Goal: Task Accomplishment & Management: Manage account settings

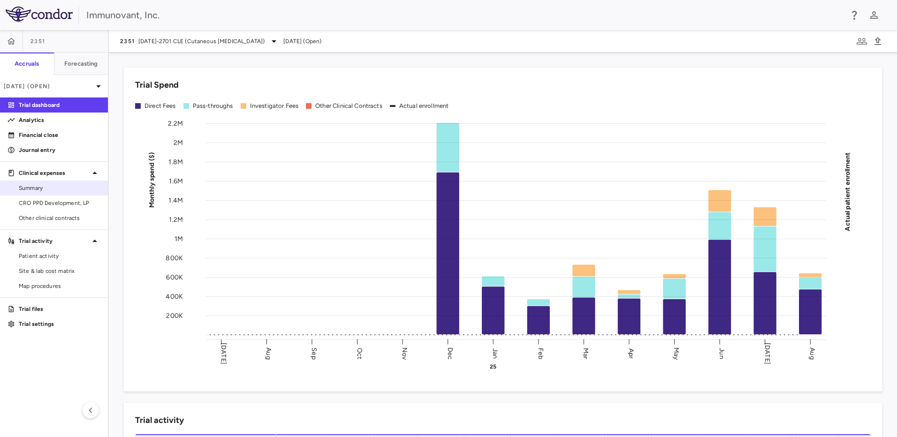
drag, startPoint x: 32, startPoint y: 197, endPoint x: 43, endPoint y: 195, distance: 10.9
click at [32, 197] on link "CRO PPD Development, LP" at bounding box center [54, 203] width 108 height 14
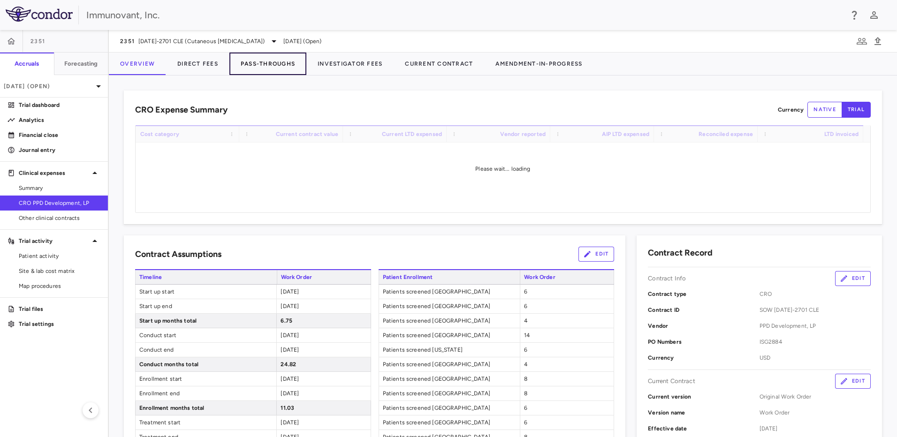
click at [281, 63] on button "Pass-Throughs" at bounding box center [267, 64] width 77 height 23
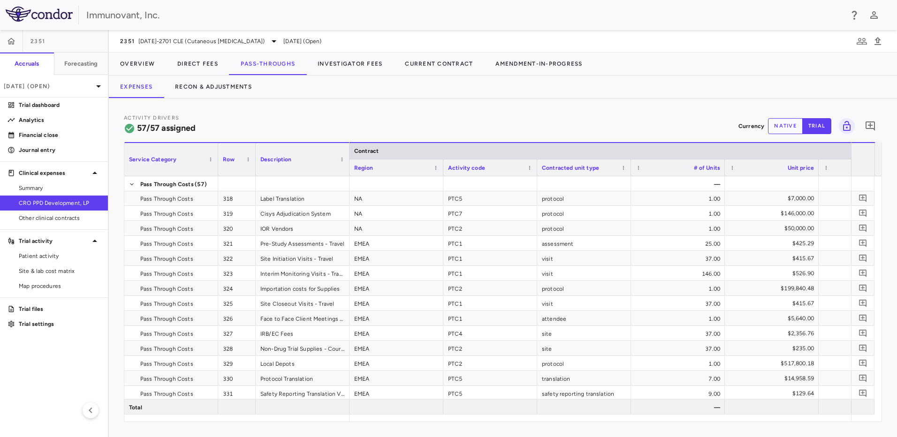
scroll to position [384, 0]
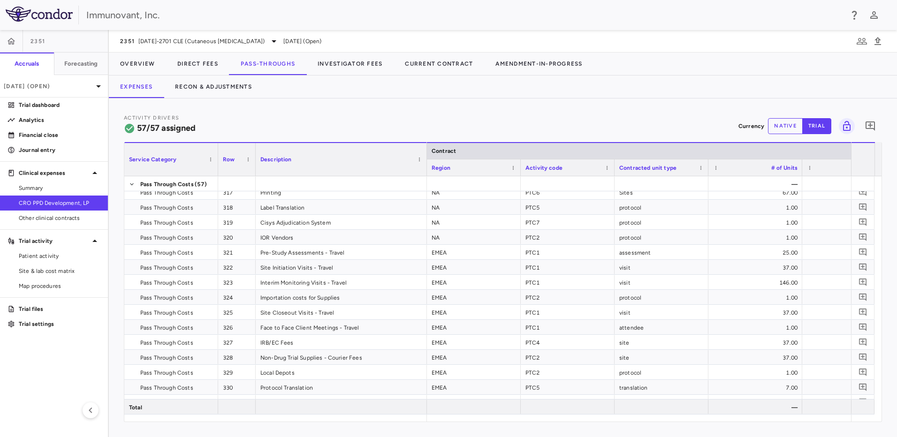
drag, startPoint x: 349, startPoint y: 147, endPoint x: 426, endPoint y: 148, distance: 77.4
click at [426, 148] on div at bounding box center [427, 159] width 4 height 33
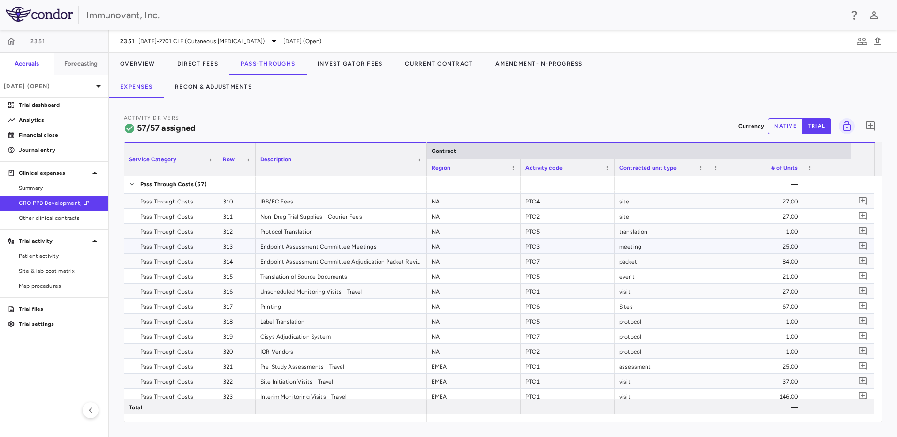
click at [309, 249] on div "Endpoint Assessment Committee Meetings" at bounding box center [341, 246] width 171 height 15
click at [390, 260] on div "Endpoint Assessment Committee Adjudication Packet Review Honoraria" at bounding box center [341, 261] width 171 height 15
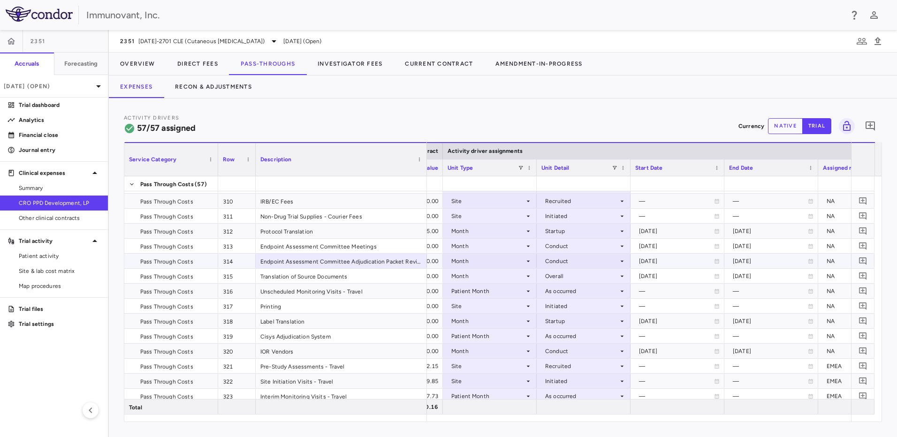
click at [605, 262] on div "Conduct" at bounding box center [581, 261] width 73 height 15
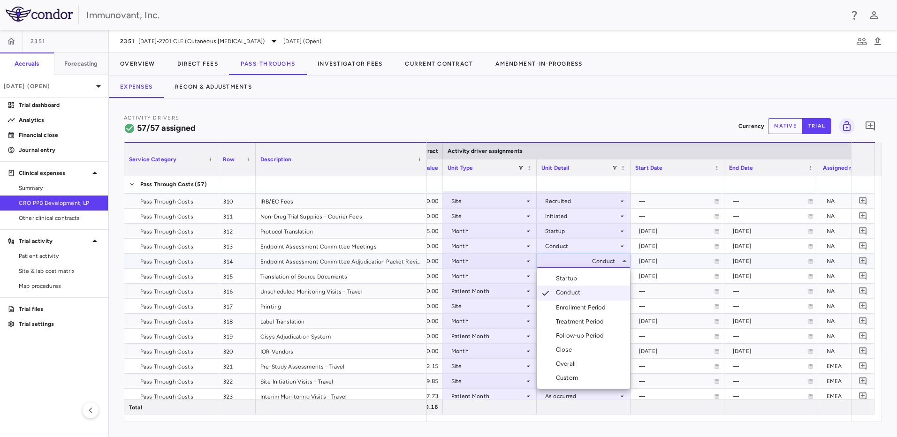
click at [511, 261] on div at bounding box center [448, 218] width 897 height 437
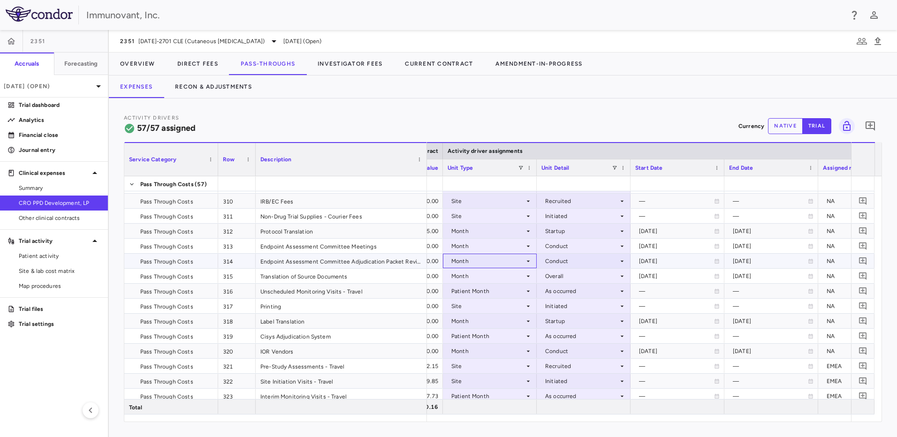
click at [527, 263] on icon at bounding box center [529, 262] width 8 height 8
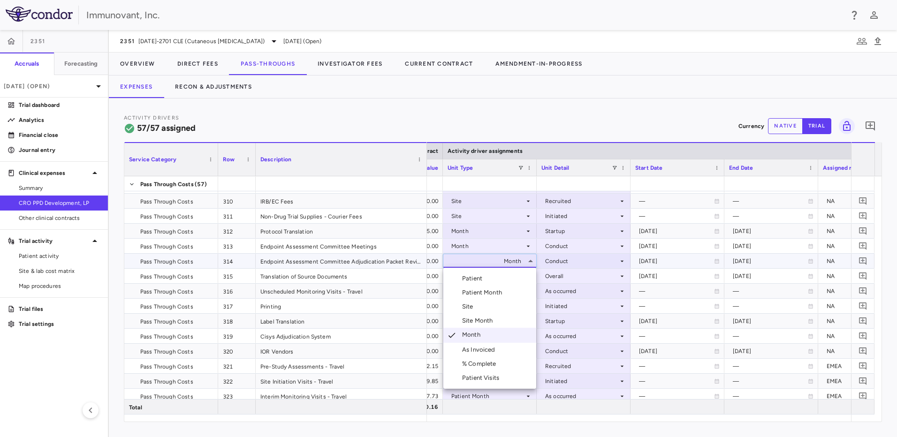
click at [589, 261] on div at bounding box center [448, 218] width 897 height 437
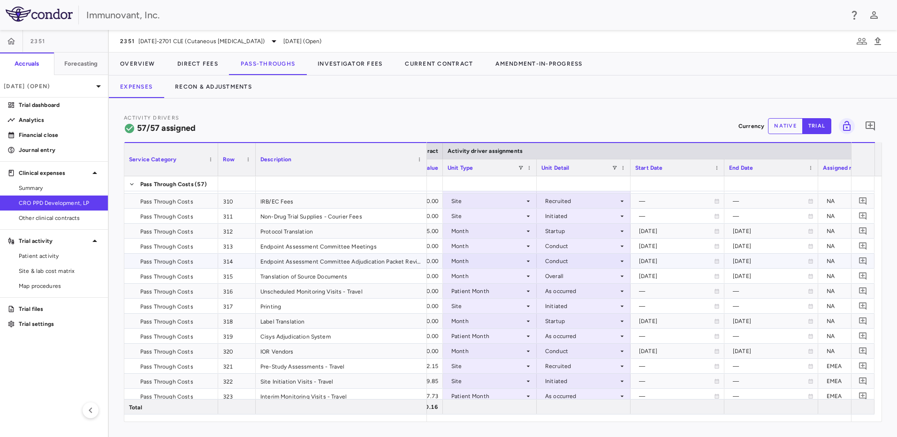
click at [622, 263] on icon at bounding box center [622, 262] width 8 height 8
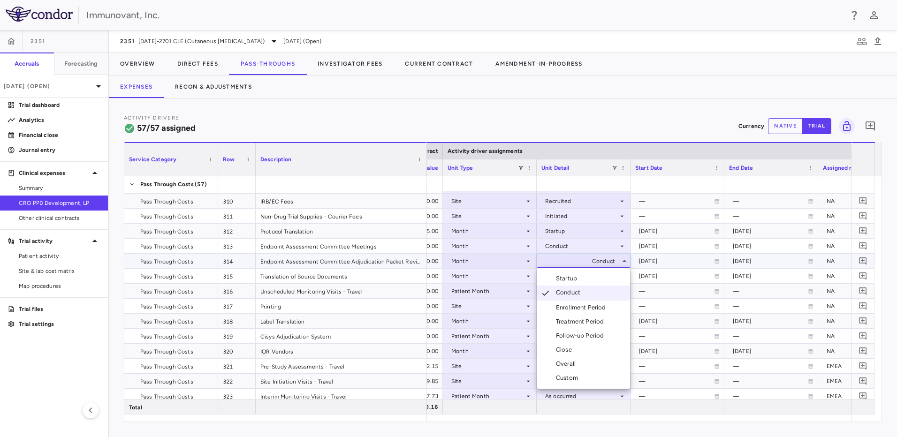
click at [499, 261] on div at bounding box center [448, 218] width 897 height 437
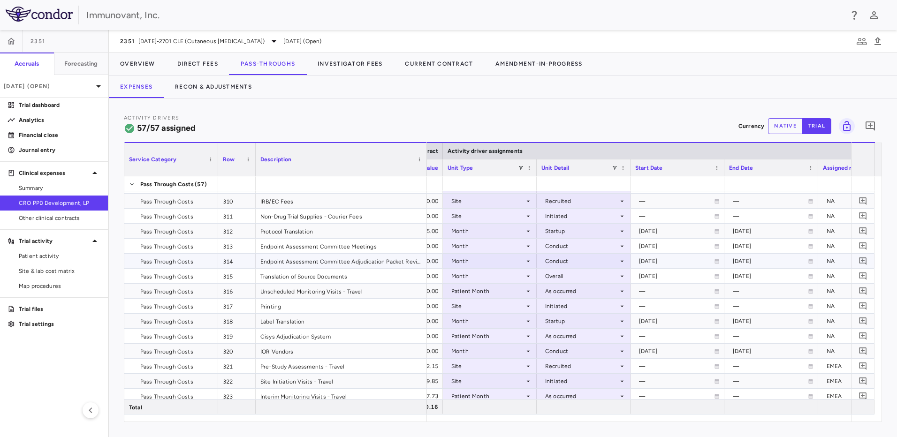
click at [503, 261] on div "Month" at bounding box center [487, 261] width 73 height 15
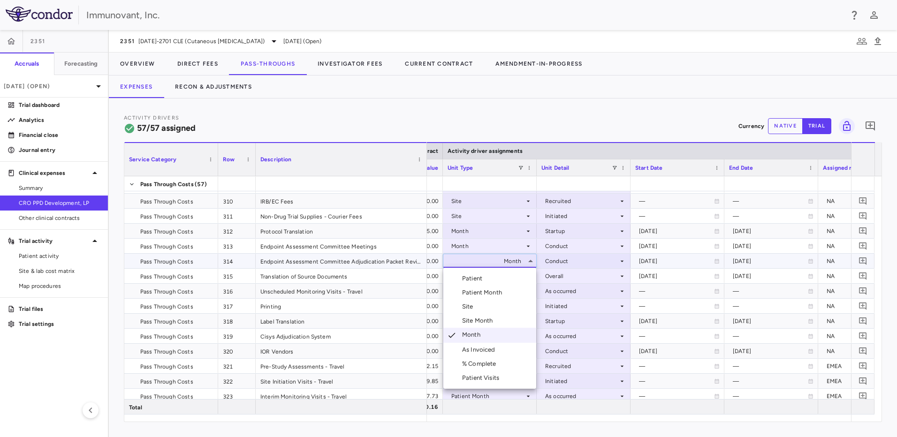
click at [496, 280] on li "Patient" at bounding box center [489, 279] width 93 height 14
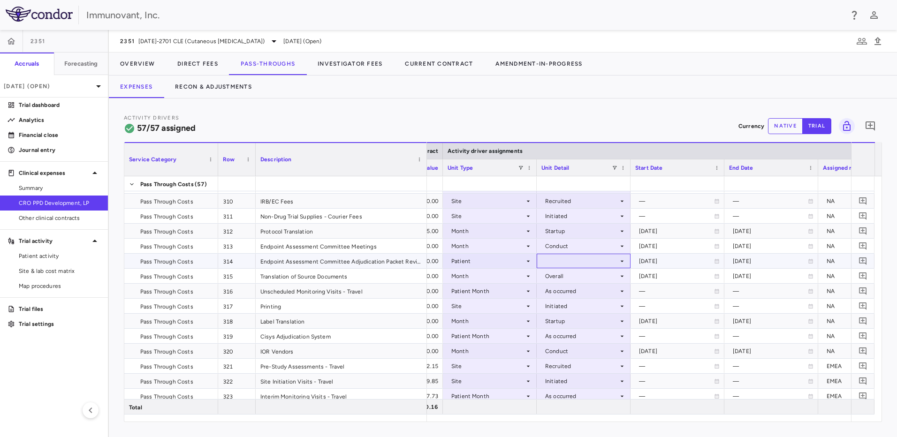
click at [573, 265] on div at bounding box center [584, 261] width 84 height 14
click at [491, 264] on div at bounding box center [448, 218] width 897 height 437
click at [491, 263] on div "Patient" at bounding box center [487, 261] width 73 height 15
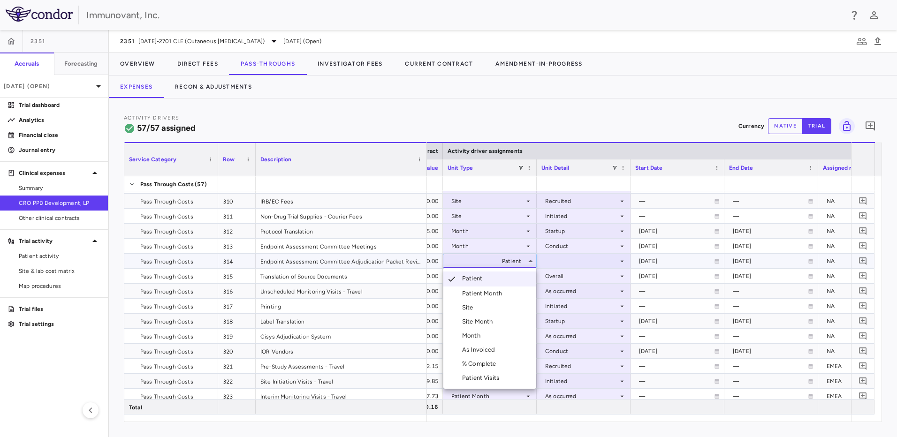
click at [486, 291] on div "Patient Month" at bounding box center [484, 294] width 44 height 8
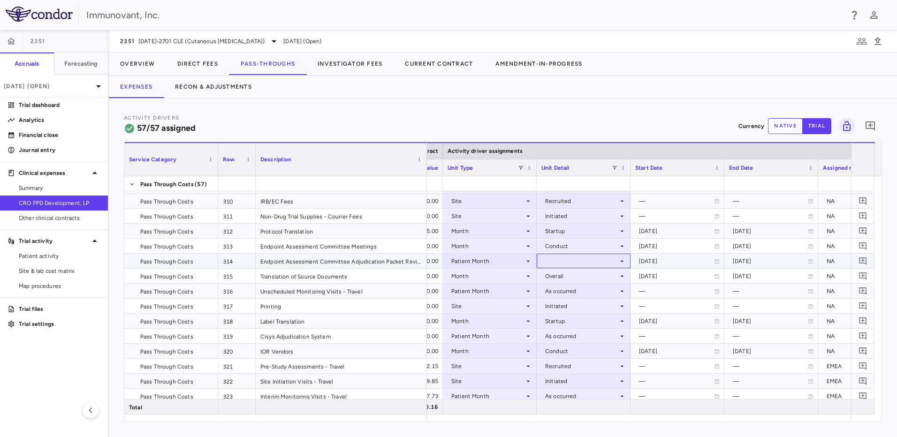
click at [593, 260] on div at bounding box center [584, 261] width 84 height 14
click at [485, 260] on div at bounding box center [448, 218] width 897 height 437
click at [485, 260] on div "Patient Month" at bounding box center [487, 261] width 73 height 15
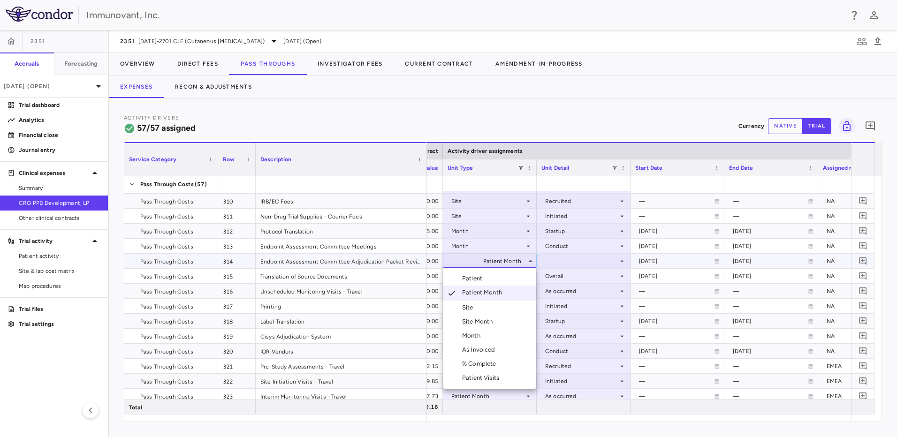
click at [493, 319] on div "Site Month" at bounding box center [479, 322] width 35 height 8
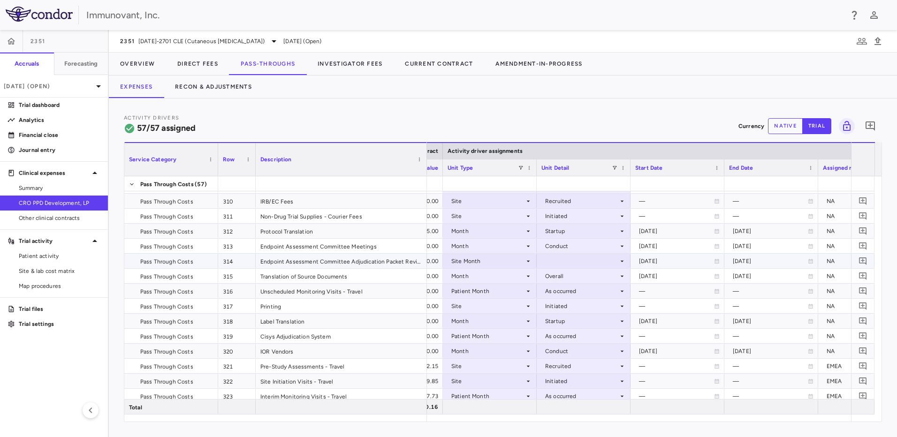
click at [578, 261] on div at bounding box center [584, 261] width 84 height 14
click at [504, 258] on div at bounding box center [448, 218] width 897 height 437
click at [503, 263] on div "Site Month" at bounding box center [487, 261] width 73 height 15
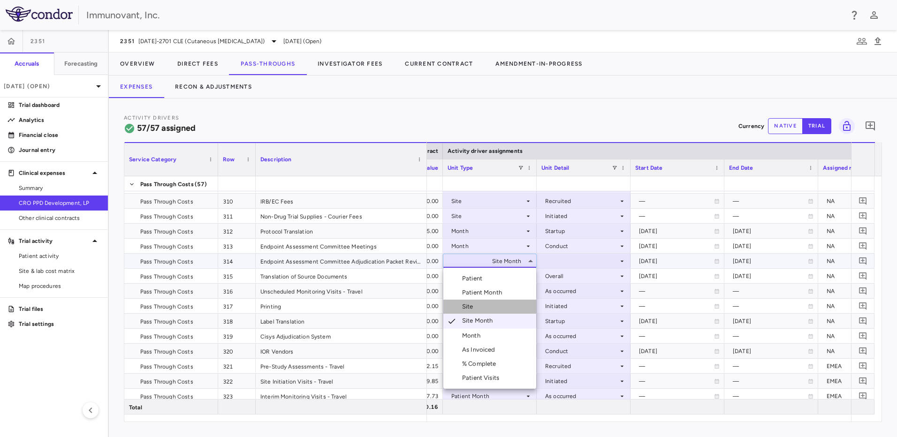
click at [488, 309] on li "Site" at bounding box center [489, 307] width 93 height 14
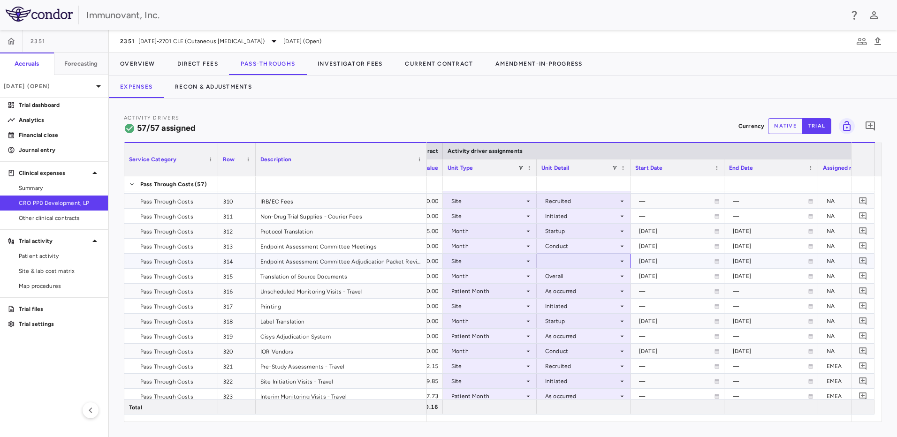
click at [574, 260] on div at bounding box center [584, 261] width 84 height 14
click at [487, 262] on div at bounding box center [448, 218] width 897 height 437
click at [487, 262] on div "Site" at bounding box center [487, 261] width 73 height 15
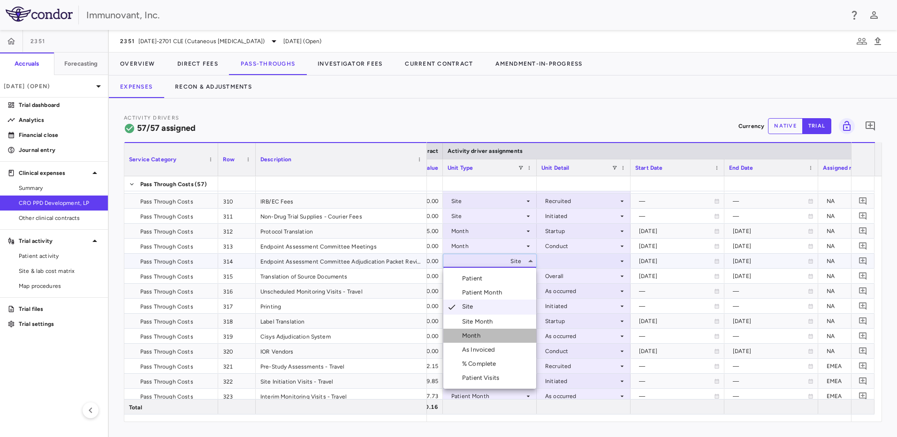
click at [488, 333] on li "Month" at bounding box center [489, 336] width 93 height 14
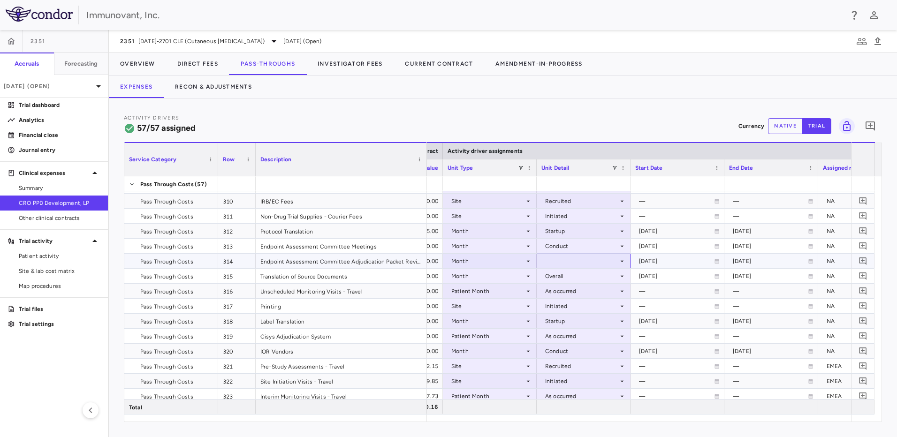
click at [578, 262] on div at bounding box center [584, 261] width 84 height 14
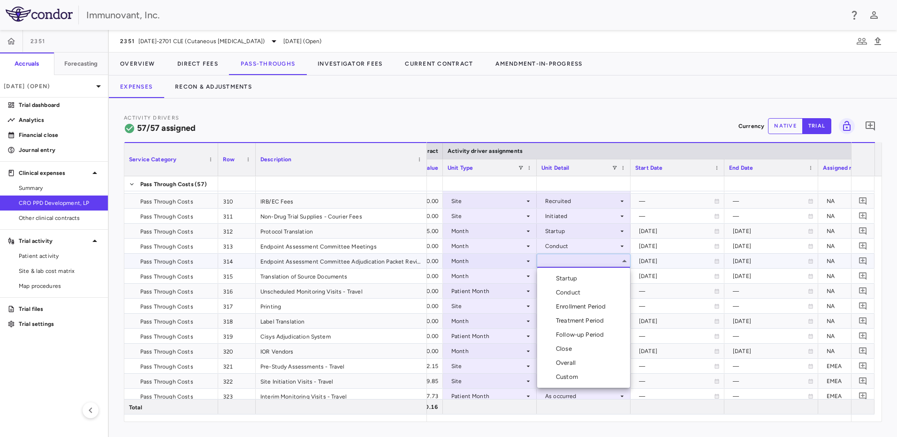
click at [584, 263] on div at bounding box center [448, 218] width 897 height 437
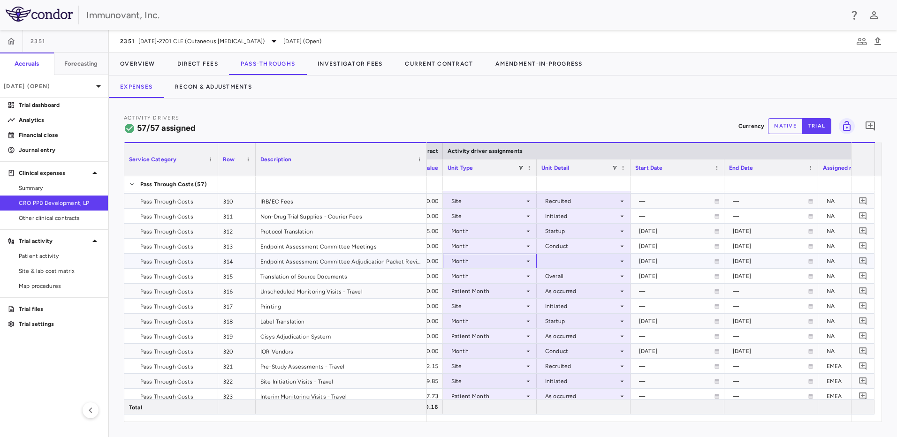
click at [493, 260] on div "Month" at bounding box center [487, 261] width 73 height 15
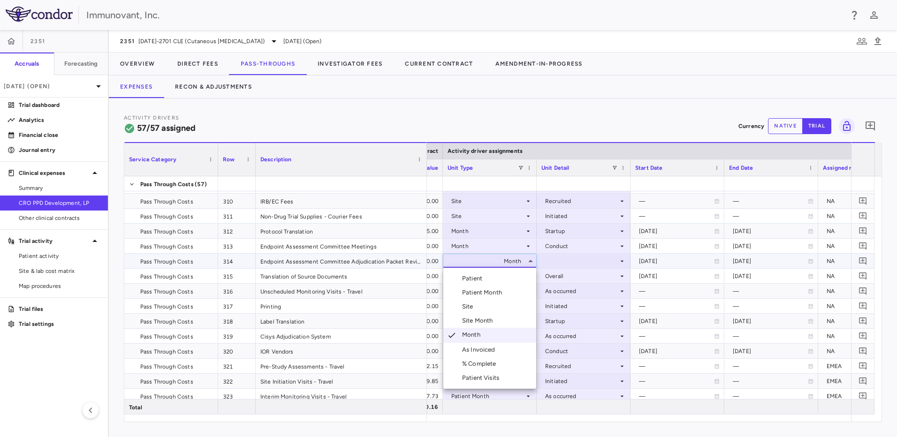
click at [580, 257] on div at bounding box center [448, 218] width 897 height 437
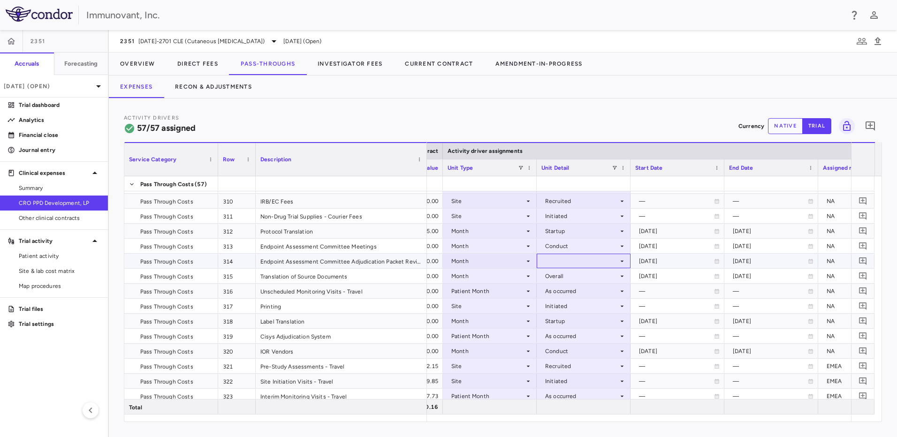
click at [584, 260] on div at bounding box center [584, 261] width 84 height 14
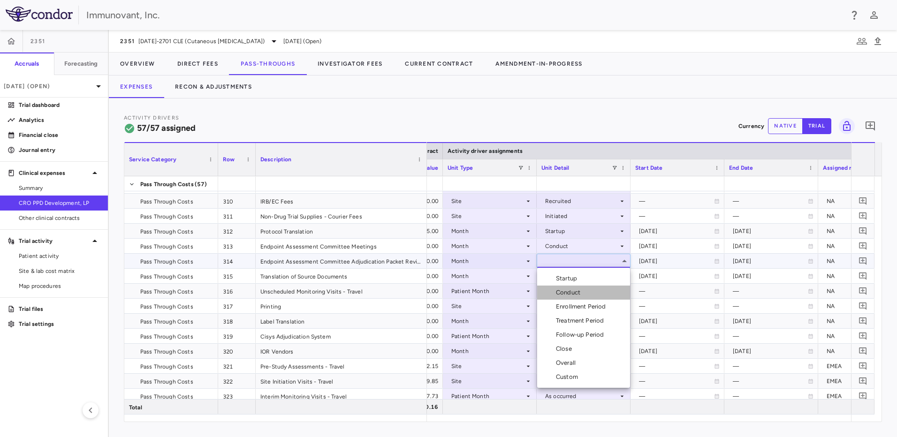
click at [585, 290] on li "Conduct" at bounding box center [583, 293] width 93 height 14
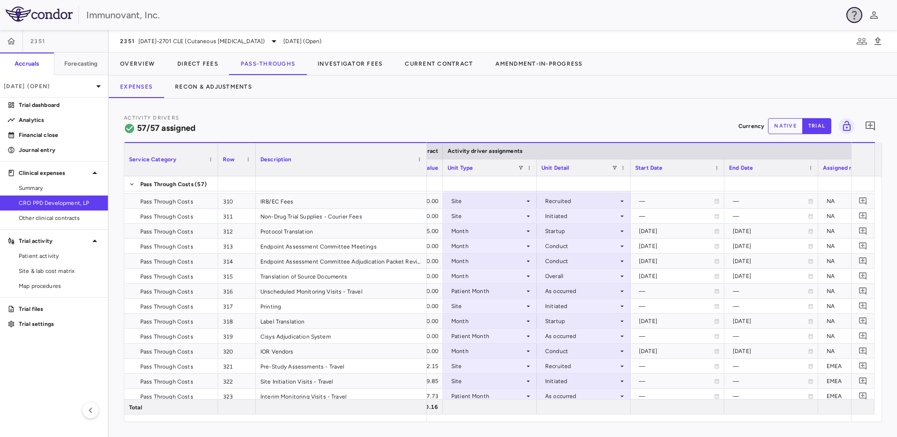
click at [855, 10] on icon "button" at bounding box center [854, 14] width 11 height 11
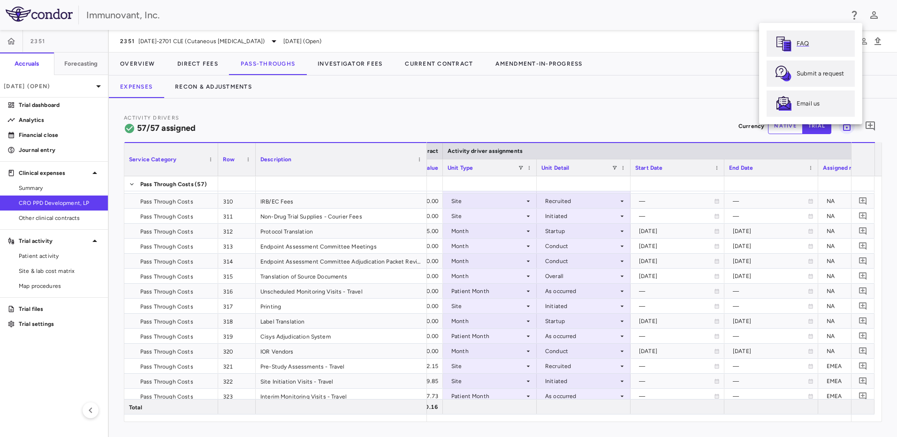
click at [801, 42] on p "FAQ" at bounding box center [803, 43] width 12 height 8
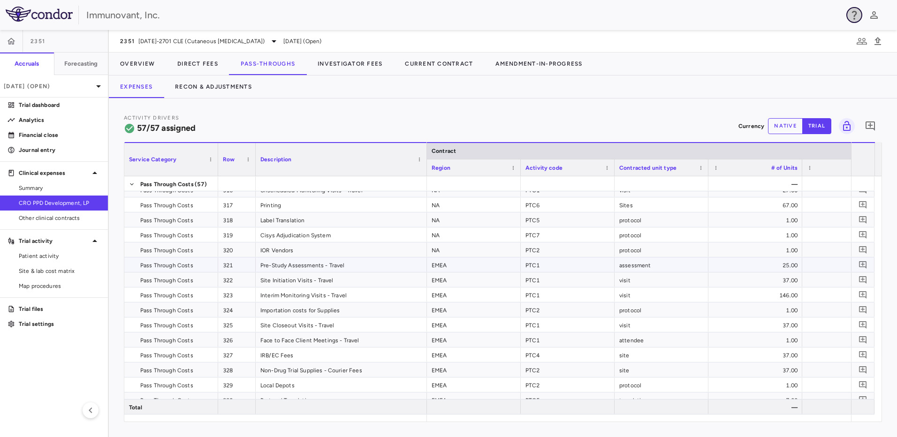
scroll to position [369, 0]
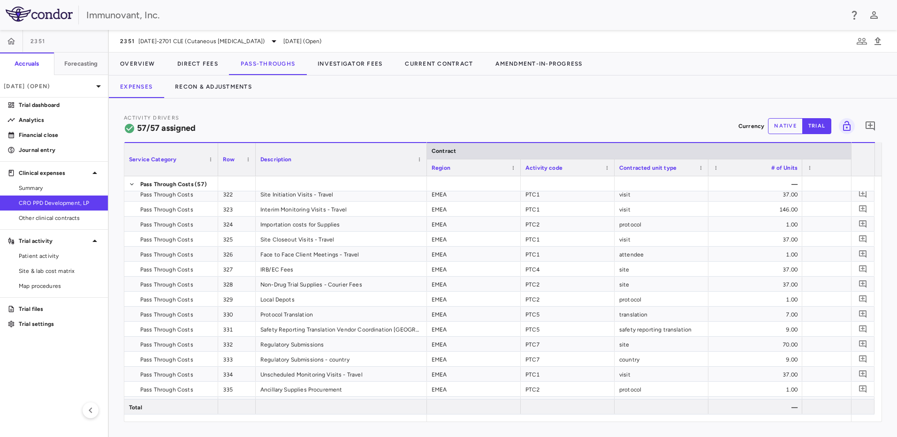
click at [287, 162] on span "Description" at bounding box center [275, 159] width 31 height 7
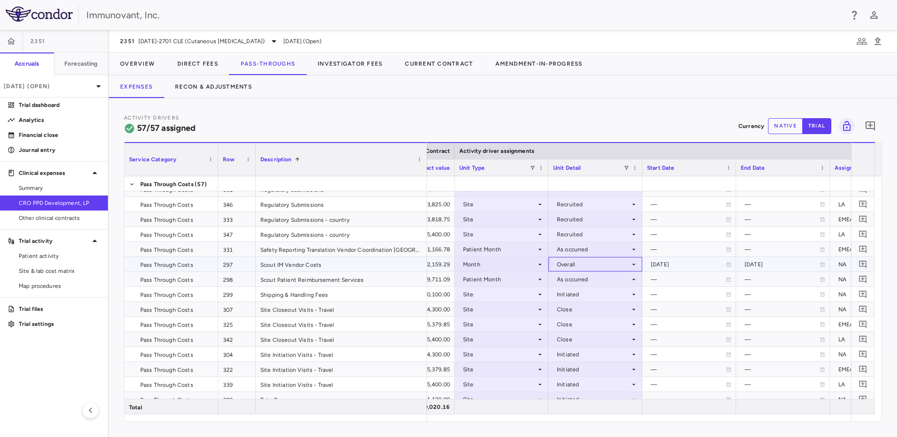
click at [600, 263] on div "Overall" at bounding box center [593, 264] width 73 height 15
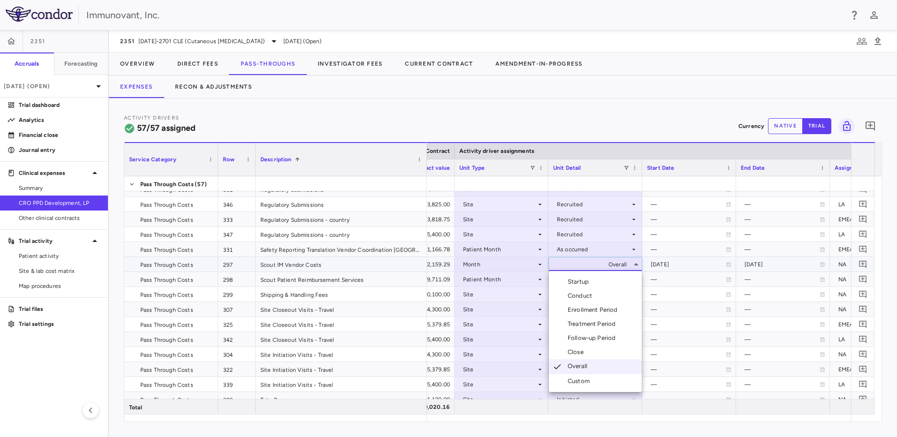
click at [600, 281] on li "Startup" at bounding box center [595, 282] width 93 height 14
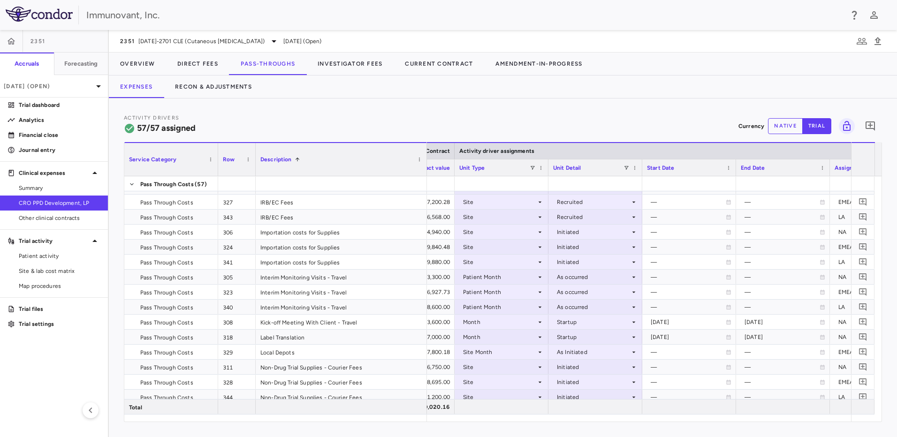
click at [240, 160] on div "Row" at bounding box center [233, 159] width 20 height 28
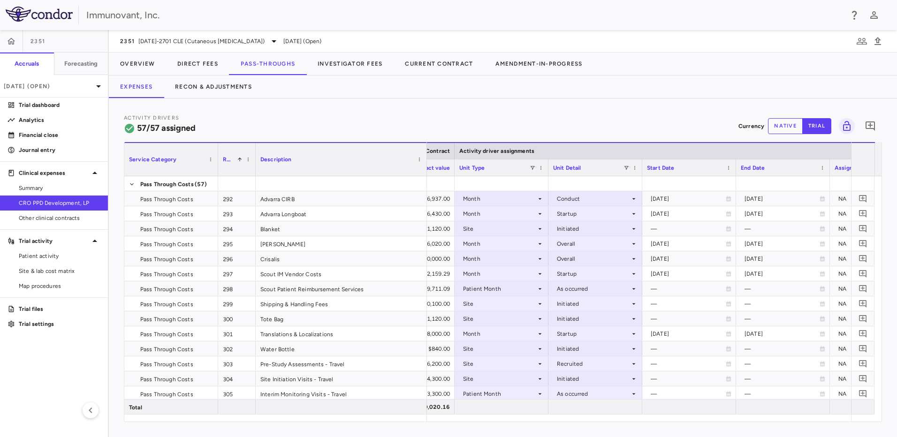
click at [279, 156] on span "Description" at bounding box center [275, 159] width 31 height 7
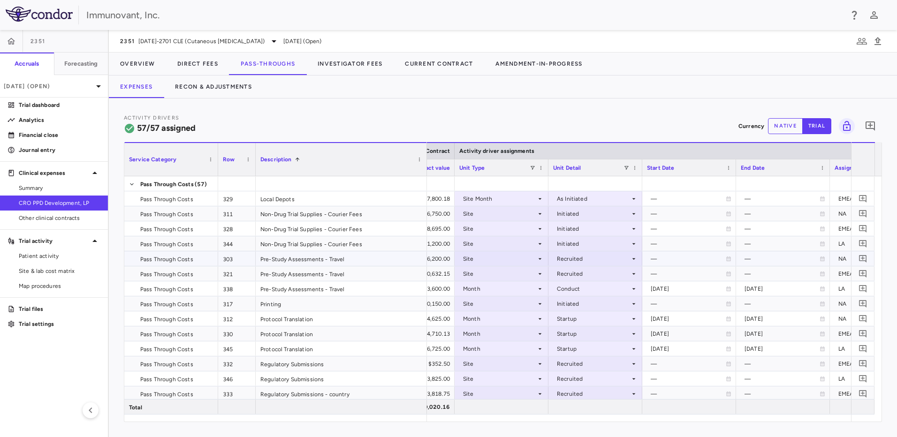
click at [494, 260] on div "Site" at bounding box center [499, 259] width 73 height 15
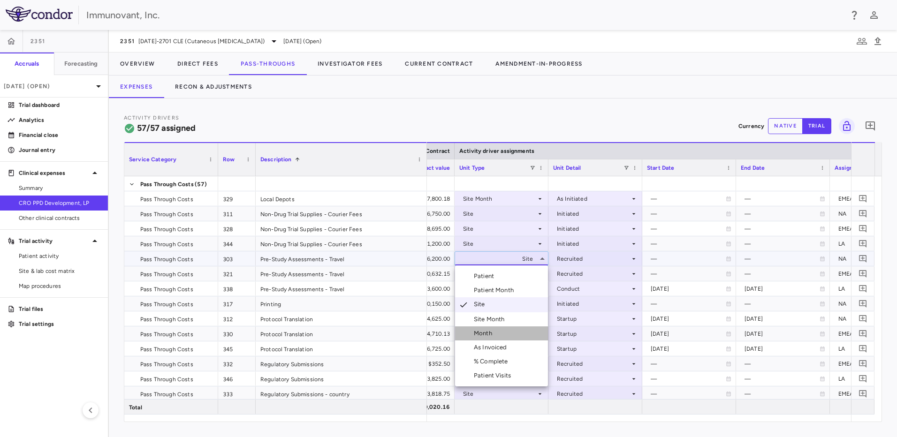
click at [495, 331] on div "Month" at bounding box center [485, 333] width 22 height 8
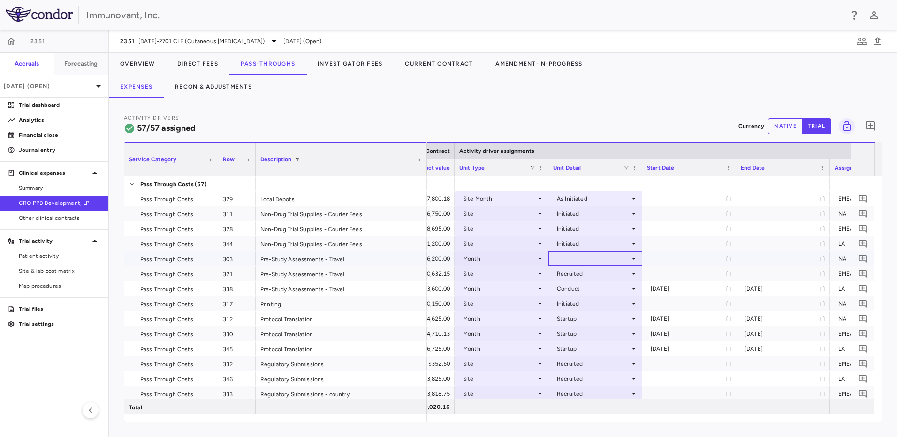
click at [576, 258] on div at bounding box center [595, 259] width 84 height 14
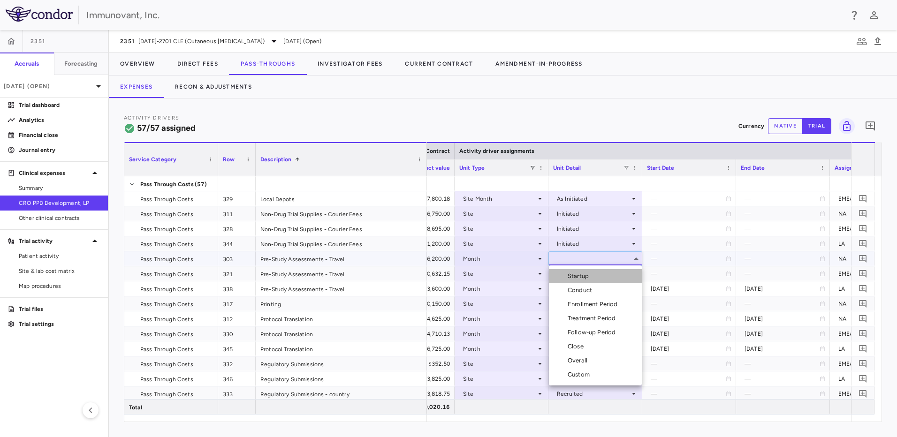
click at [588, 277] on div "Startup" at bounding box center [580, 276] width 25 height 8
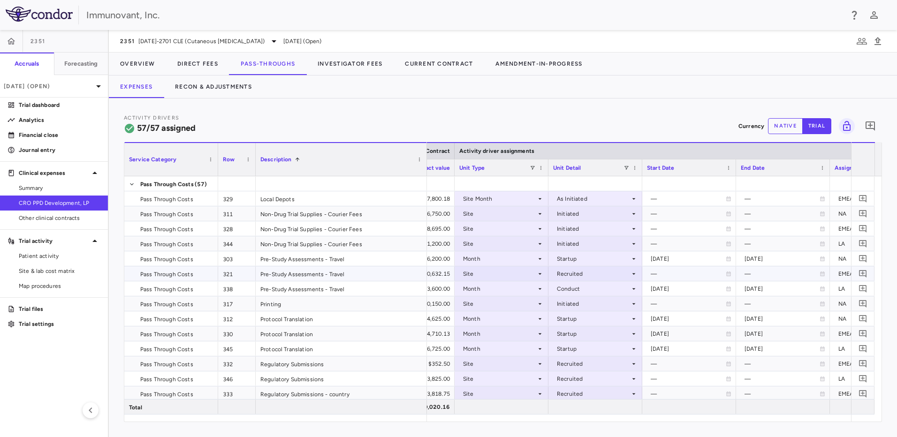
click at [537, 274] on icon at bounding box center [540, 274] width 8 height 8
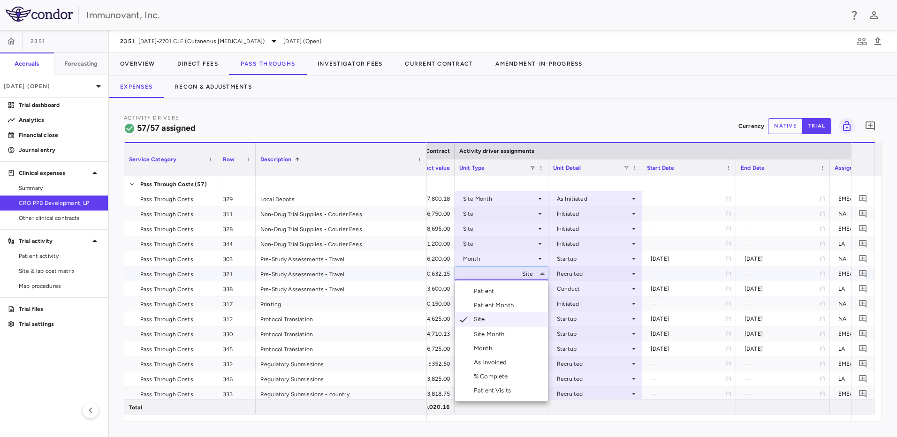
click at [487, 349] on div "Month" at bounding box center [485, 348] width 22 height 8
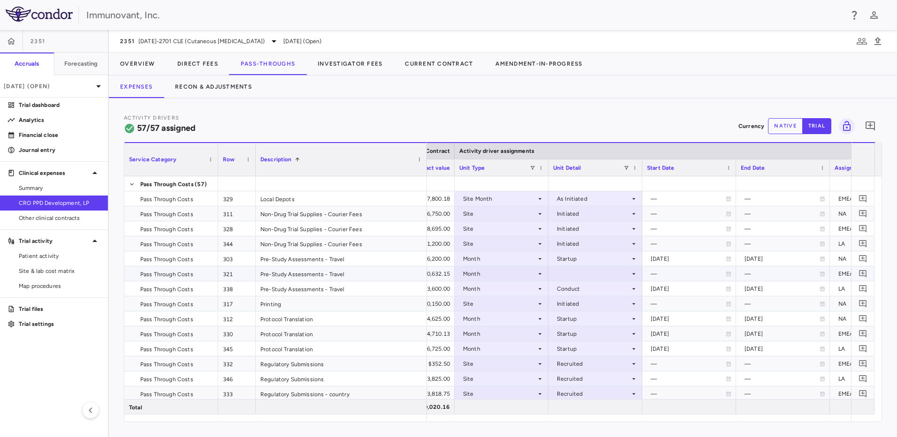
click at [575, 276] on div at bounding box center [595, 274] width 84 height 14
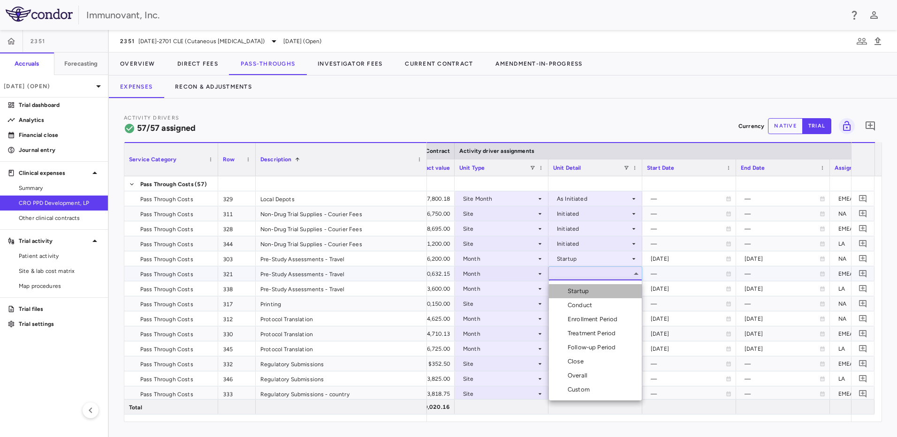
drag, startPoint x: 601, startPoint y: 292, endPoint x: 594, endPoint y: 292, distance: 7.0
click at [601, 292] on li "Startup" at bounding box center [595, 291] width 93 height 14
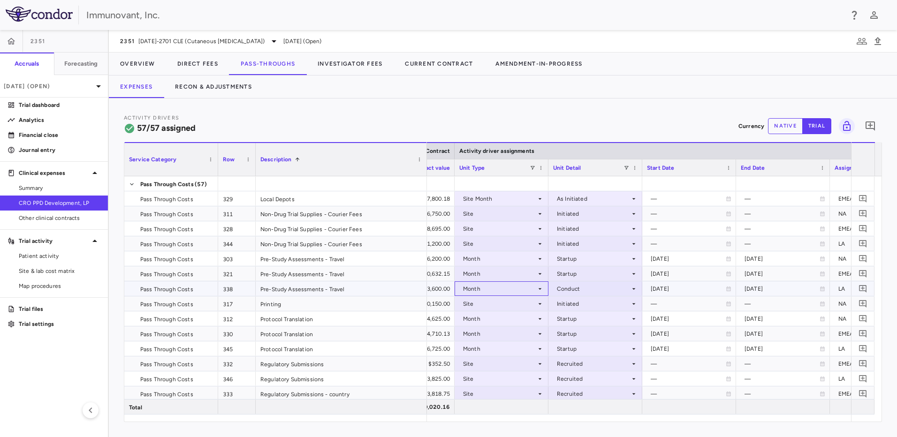
click at [537, 287] on icon at bounding box center [540, 289] width 8 height 8
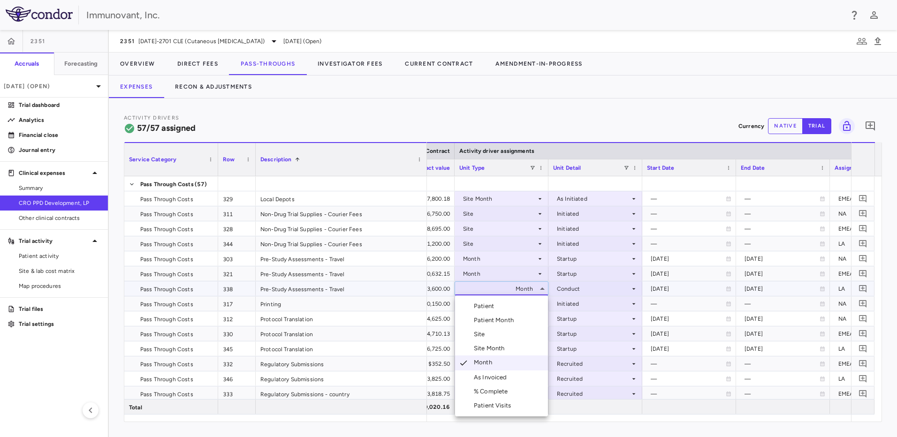
click at [580, 292] on div at bounding box center [448, 218] width 897 height 437
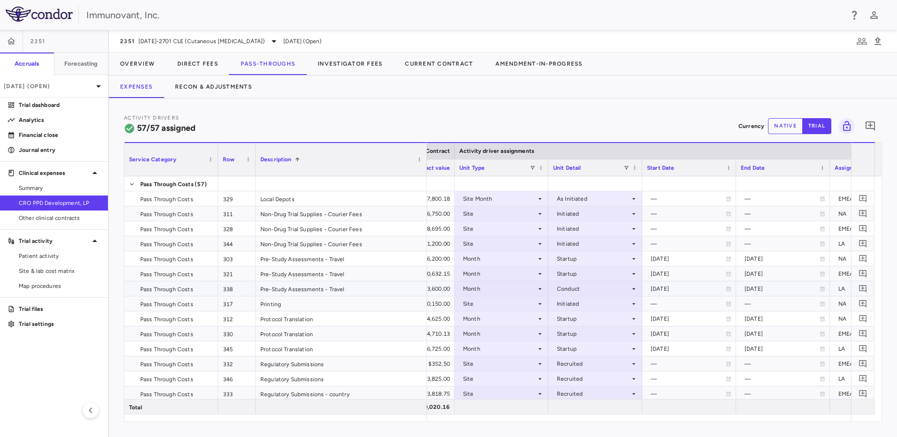
click at [586, 290] on div "Conduct" at bounding box center [593, 289] width 73 height 15
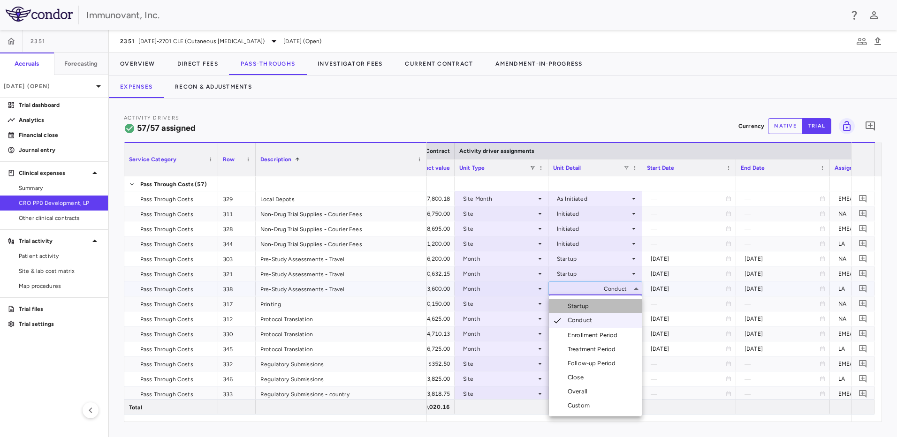
click at [584, 304] on div "Startup" at bounding box center [580, 306] width 25 height 8
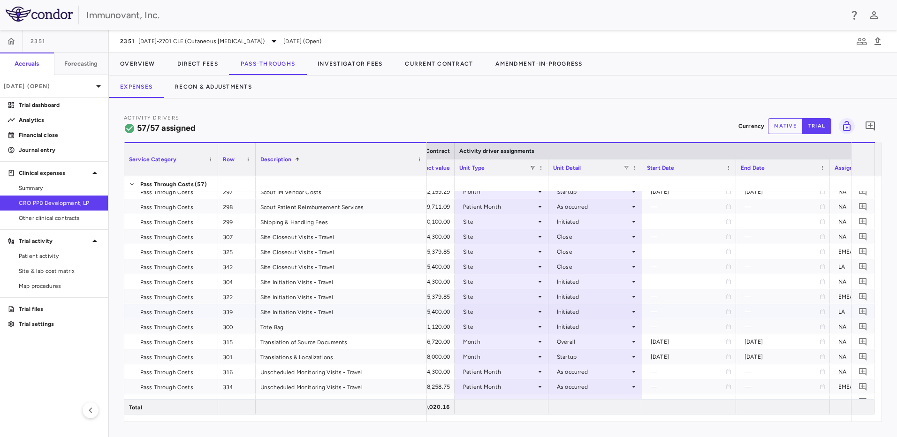
scroll to position [637, 0]
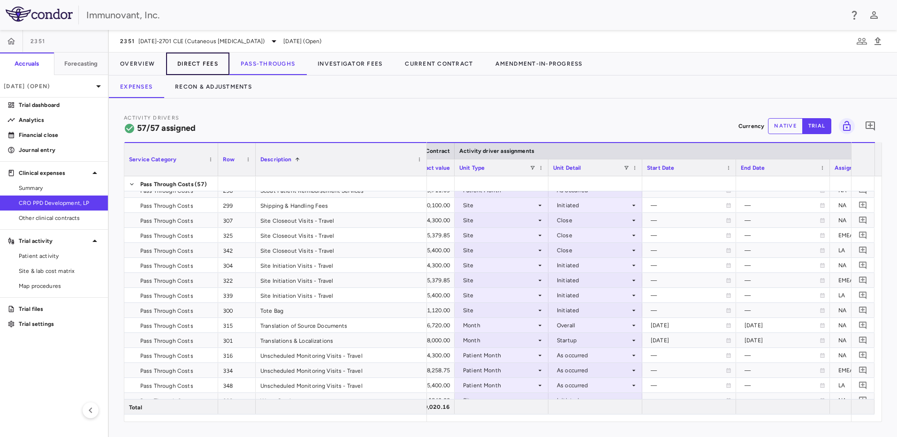
click at [201, 68] on button "Direct Fees" at bounding box center [197, 64] width 63 height 23
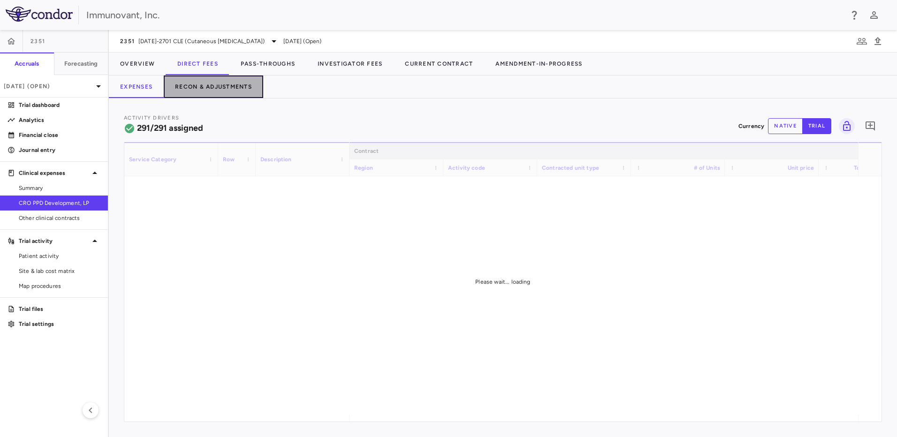
click at [202, 86] on button "Recon & Adjustments" at bounding box center [213, 87] width 99 height 23
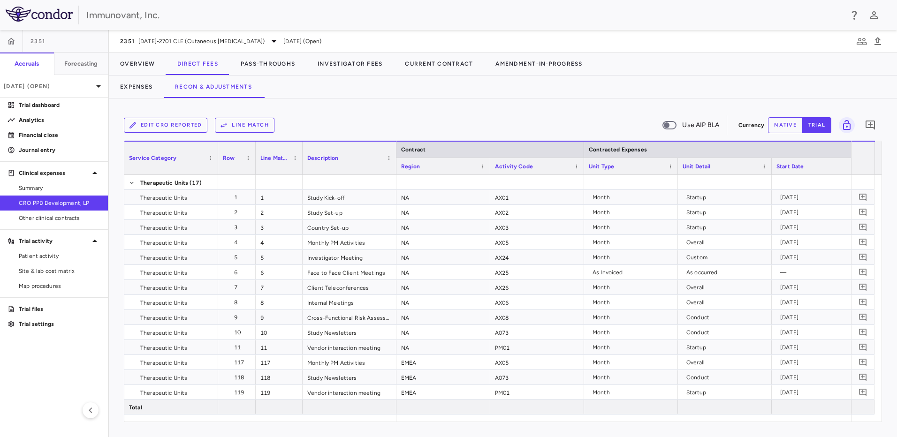
click at [175, 128] on button "Edit CRO reported" at bounding box center [166, 125] width 84 height 15
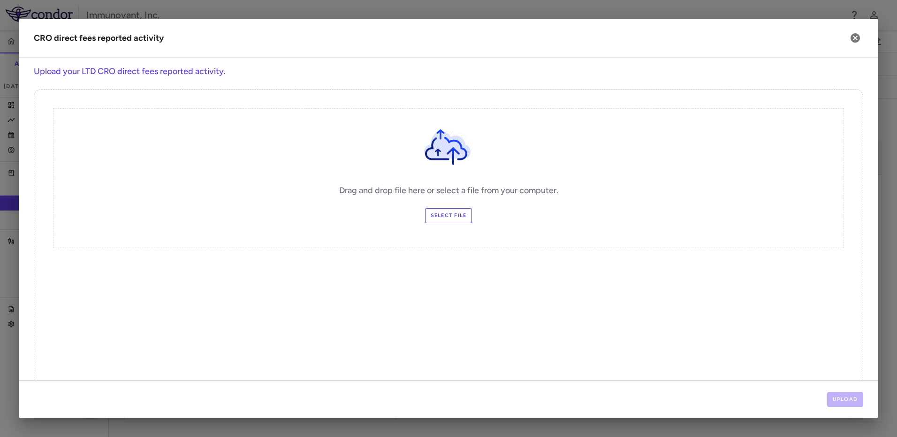
click at [434, 214] on label "Select file" at bounding box center [448, 215] width 47 height 15
click at [0, 0] on input "Select file" at bounding box center [0, 0] width 0 height 0
click at [831, 399] on button "Upload" at bounding box center [845, 399] width 37 height 15
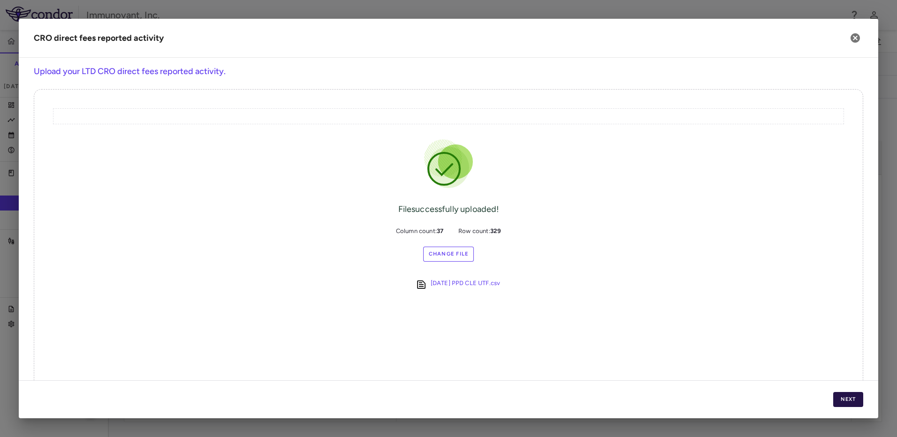
click at [846, 400] on button "Next" at bounding box center [848, 399] width 30 height 15
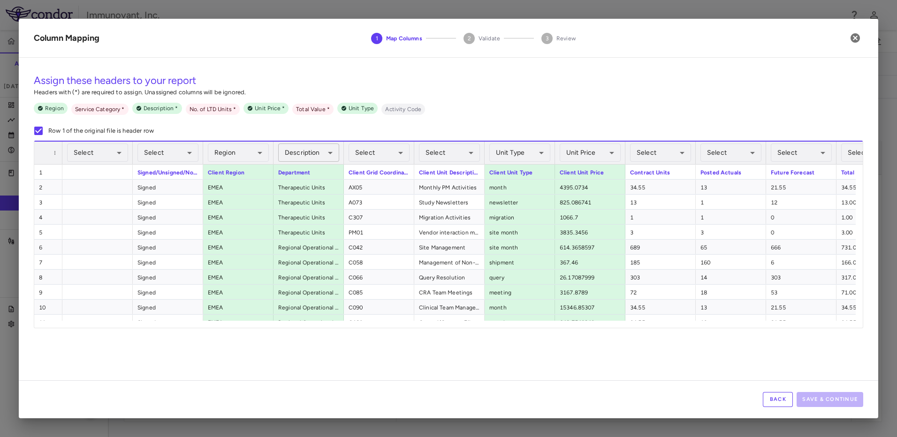
click at [326, 156] on body "Skip to sidebar Skip to main content Immunovant, Inc. 2351 Accruals Forecasting…" at bounding box center [448, 218] width 897 height 437
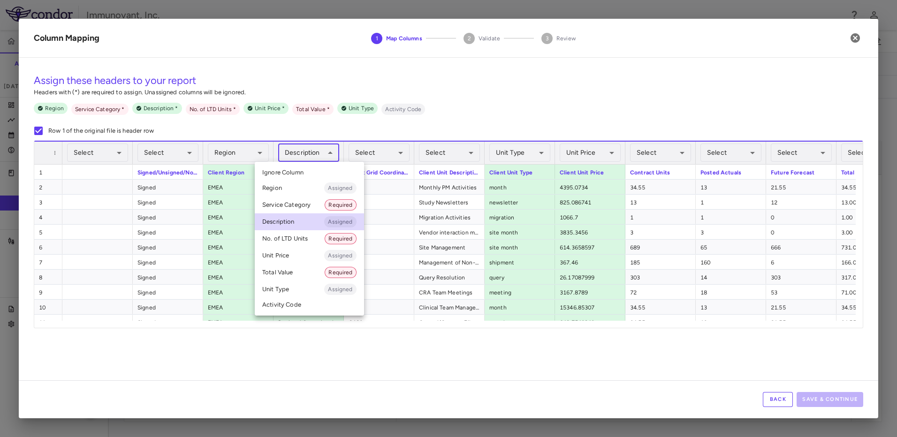
click at [307, 156] on body "Skip to sidebar Skip to main content Immunovant, Inc. 2351 Accruals Forecasting…" at bounding box center [448, 218] width 897 height 437
click at [304, 206] on li "Service Category Required" at bounding box center [309, 205] width 109 height 17
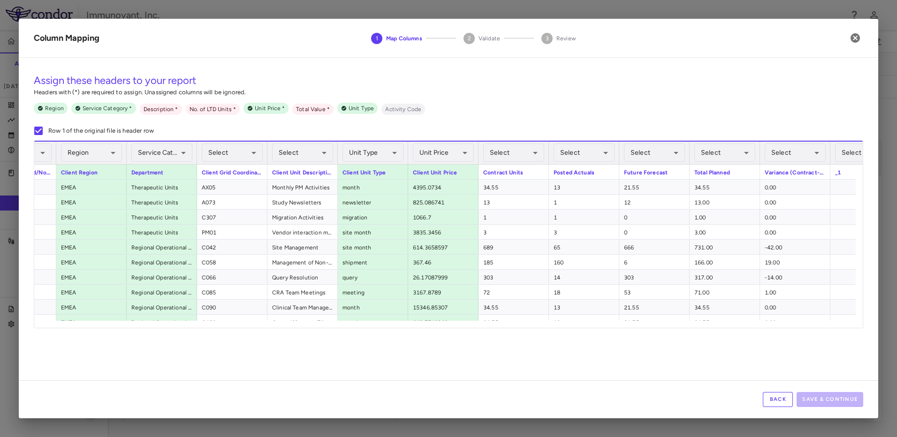
scroll to position [0, 157]
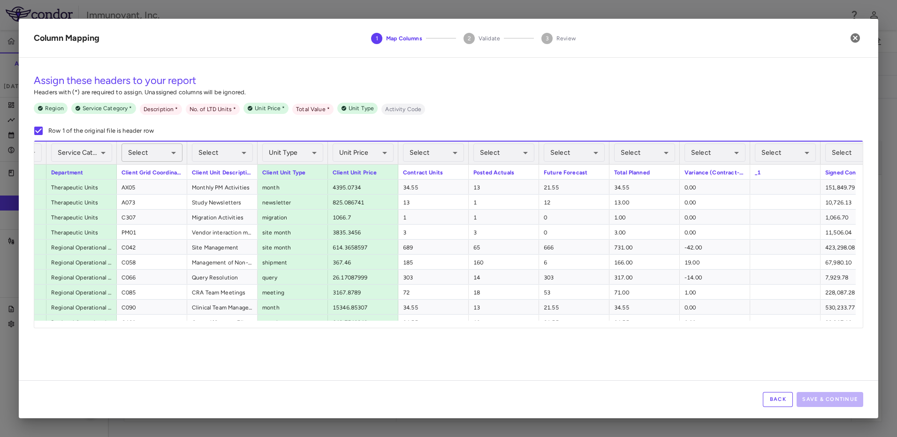
click at [172, 156] on body "Skip to sidebar Skip to main content Immunovant, Inc. 2351 Accruals Forecasting…" at bounding box center [448, 218] width 897 height 437
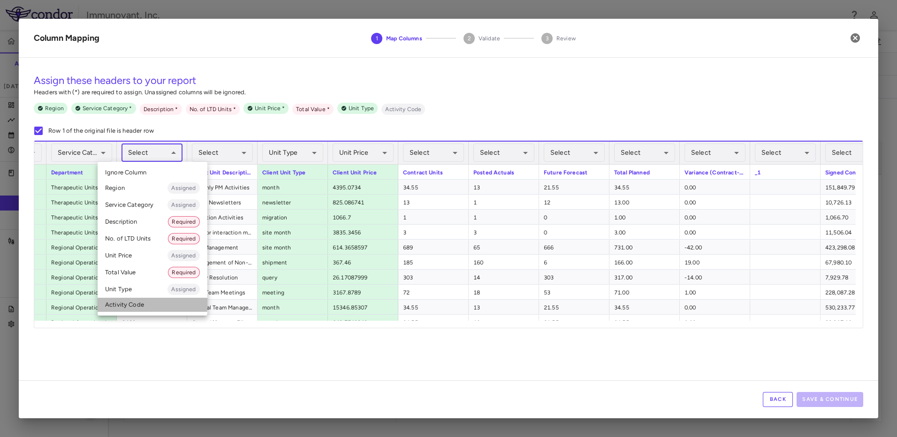
click at [140, 302] on li "Activity Code" at bounding box center [153, 305] width 110 height 14
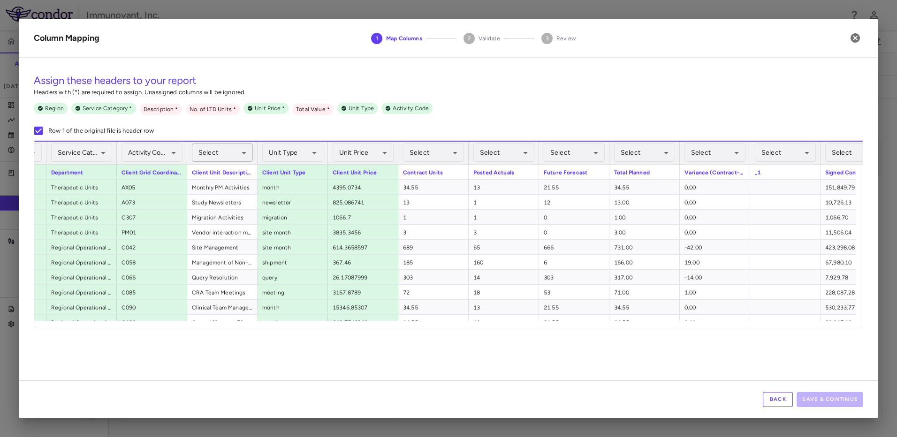
click at [244, 155] on body "Skip to sidebar Skip to main content Immunovant, Inc. 2351 Accruals Forecasting…" at bounding box center [448, 218] width 897 height 437
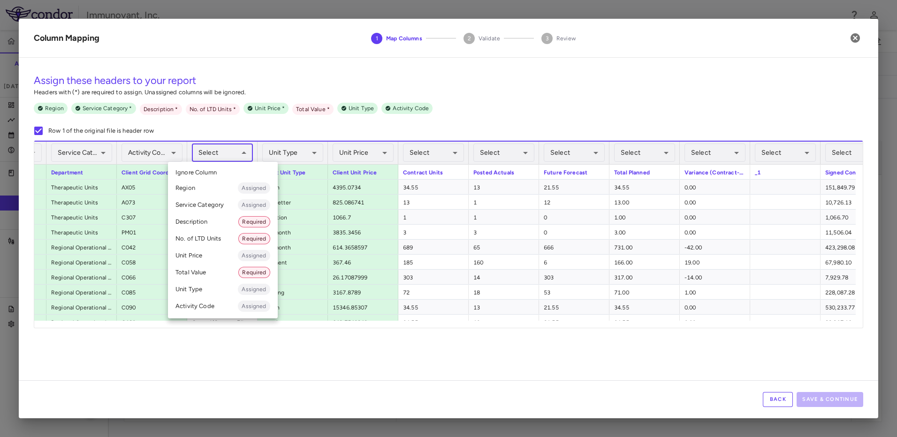
click at [211, 223] on li "Description Required" at bounding box center [223, 222] width 110 height 17
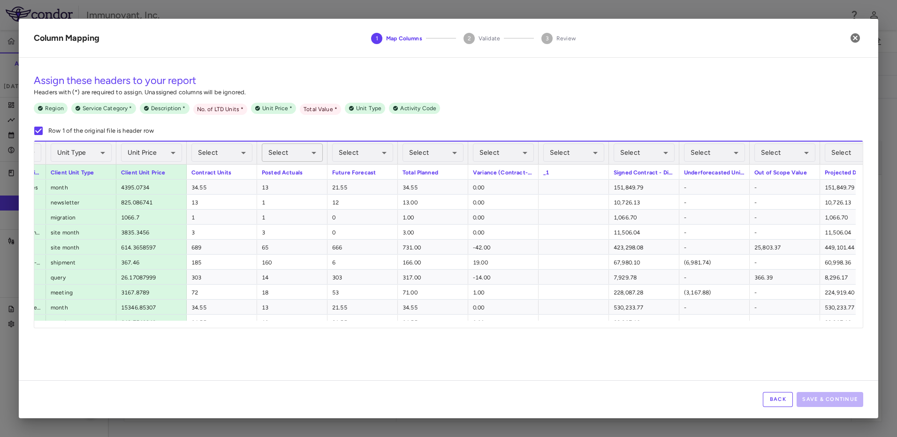
click at [288, 151] on body "Skip to sidebar Skip to main content Immunovant, Inc. 2351 Accruals Forecasting…" at bounding box center [448, 218] width 897 height 437
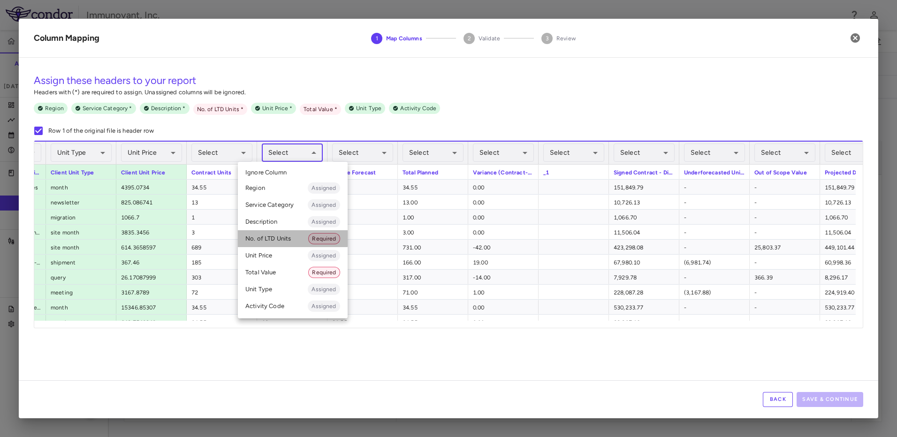
click at [278, 238] on li "No. of LTD Units Required" at bounding box center [293, 238] width 110 height 17
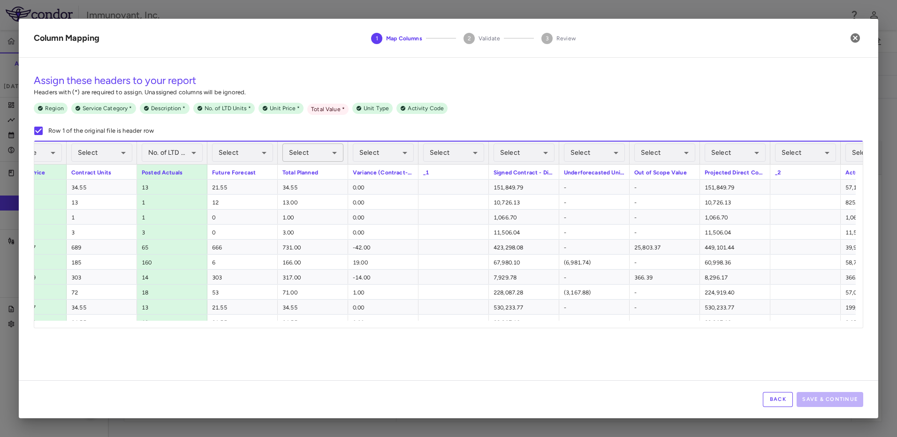
click at [324, 155] on body "Skip to sidebar Skip to main content Immunovant, Inc. 2351 Accruals Forecasting…" at bounding box center [448, 218] width 897 height 437
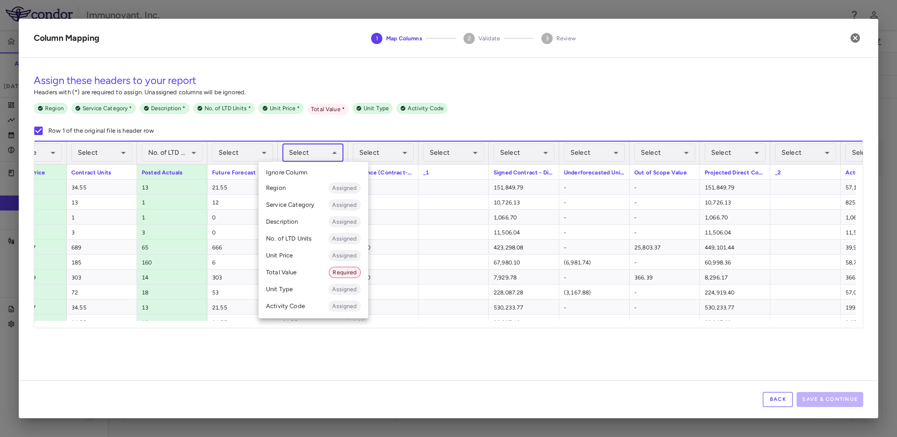
click at [382, 328] on div at bounding box center [448, 218] width 897 height 437
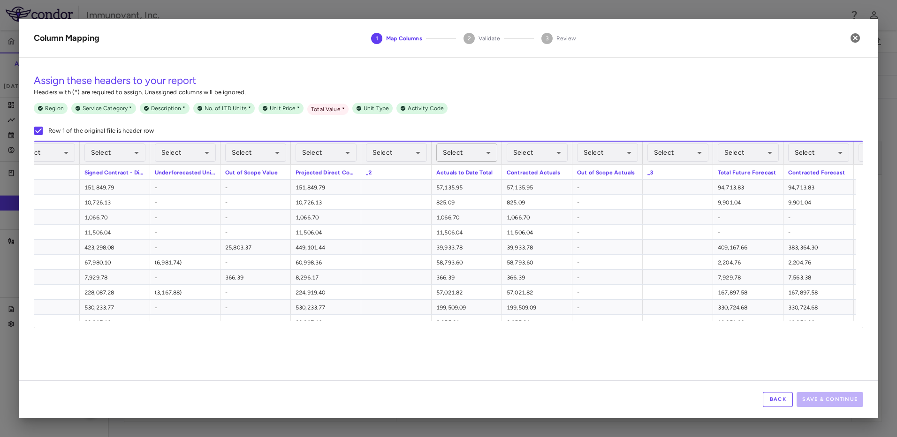
click at [488, 159] on body "Skip to sidebar Skip to main content Immunovant, Inc. 2351 Accruals Forecasting…" at bounding box center [448, 218] width 897 height 437
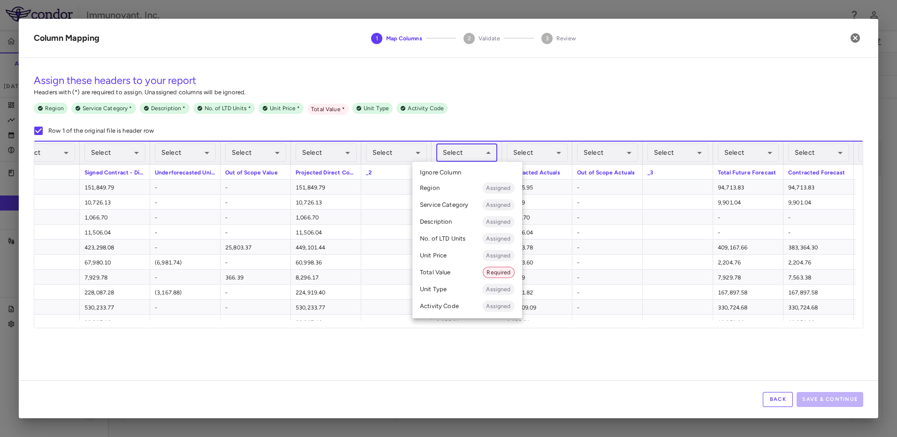
click at [449, 273] on li "Total Value Required" at bounding box center [467, 272] width 110 height 17
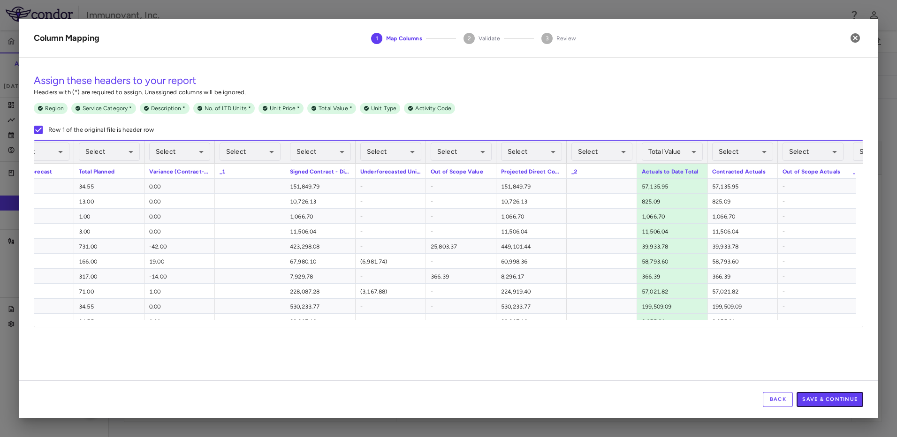
click at [830, 396] on button "Save & Continue" at bounding box center [830, 399] width 67 height 15
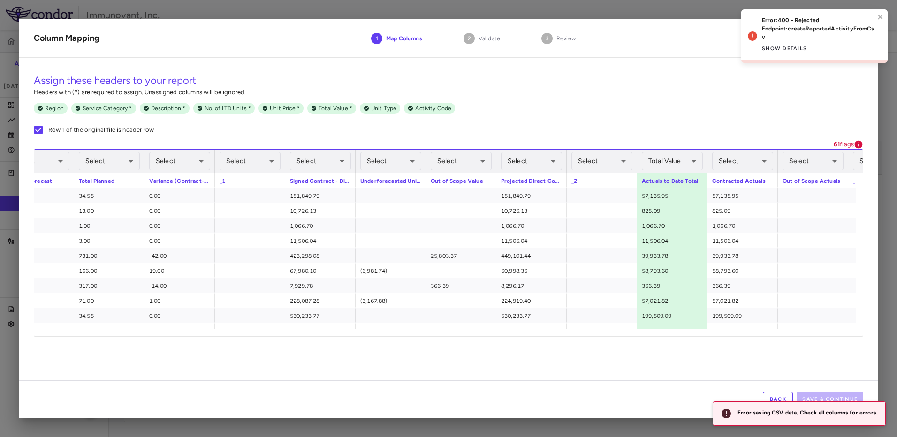
click at [796, 33] on p "Endpoint: createReportedActivityFromCsv" at bounding box center [818, 32] width 113 height 17
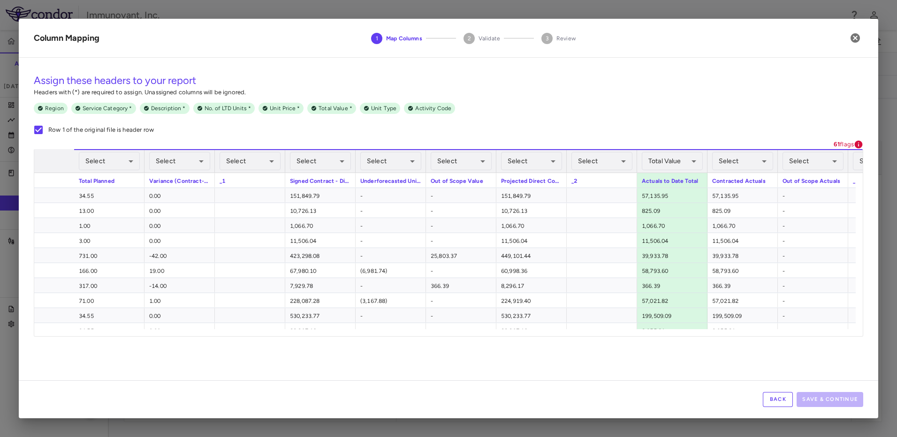
scroll to position [0, 943]
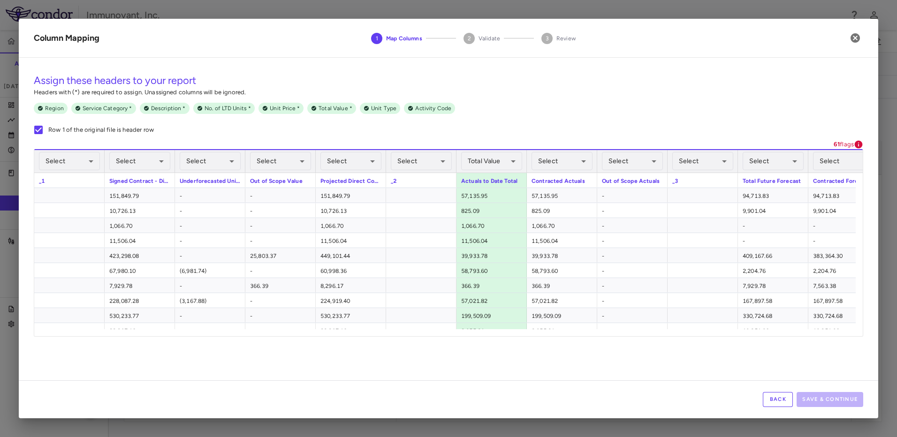
click at [779, 391] on div "Back Save & Continue" at bounding box center [449, 400] width 860 height 38
click at [779, 397] on button "Back" at bounding box center [778, 399] width 30 height 15
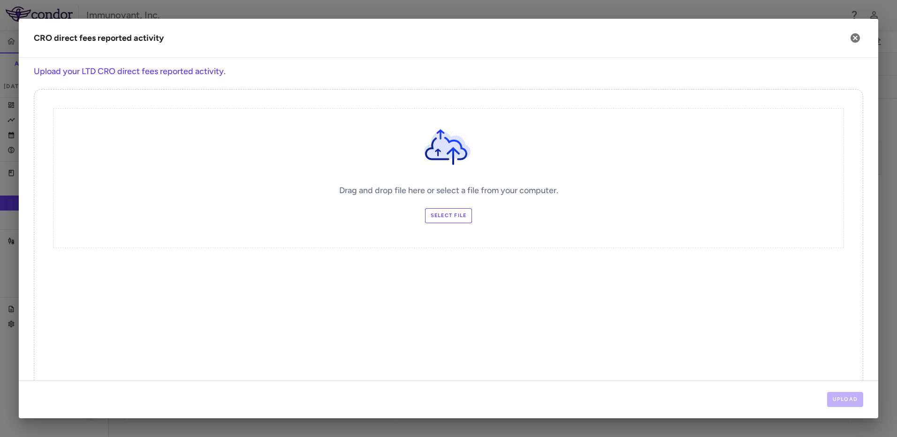
click at [463, 213] on label "Select file" at bounding box center [448, 215] width 47 height 15
click at [0, 0] on input "Select file" at bounding box center [0, 0] width 0 height 0
click at [854, 404] on button "Upload" at bounding box center [845, 399] width 37 height 15
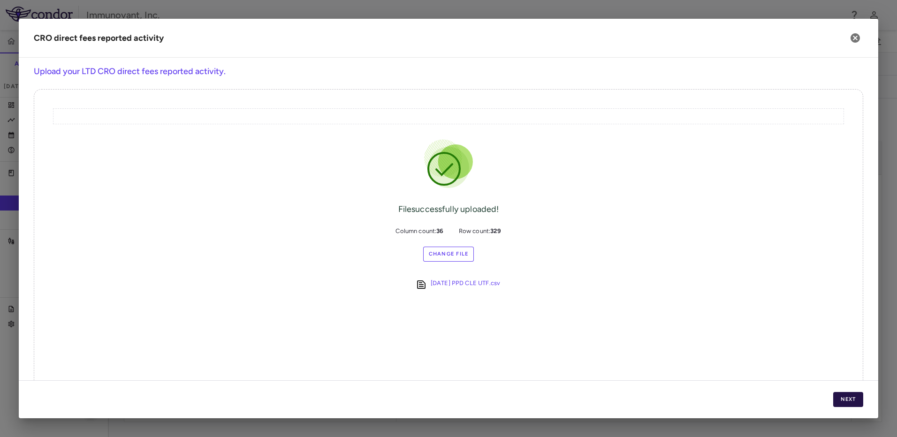
click at [837, 400] on button "Next" at bounding box center [848, 399] width 30 height 15
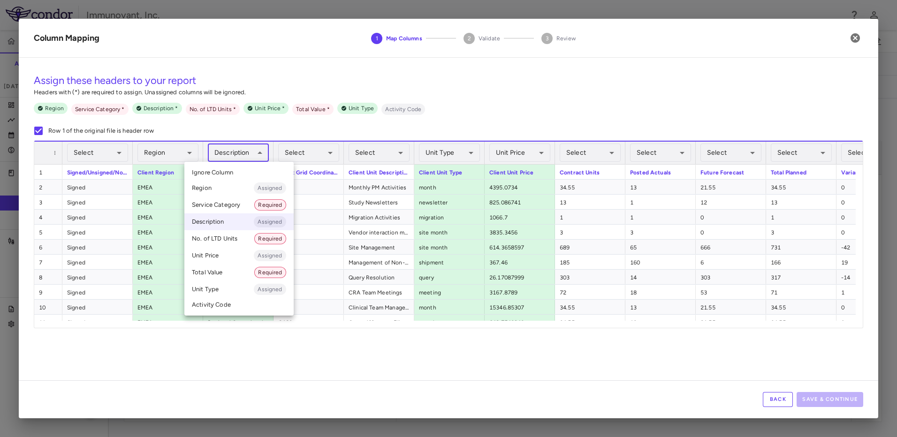
click at [260, 155] on body "Skip to sidebar Skip to main content Immunovant, Inc. 2351 Accruals Forecasting…" at bounding box center [448, 218] width 897 height 437
click at [226, 205] on li "Service Category Required" at bounding box center [238, 205] width 109 height 17
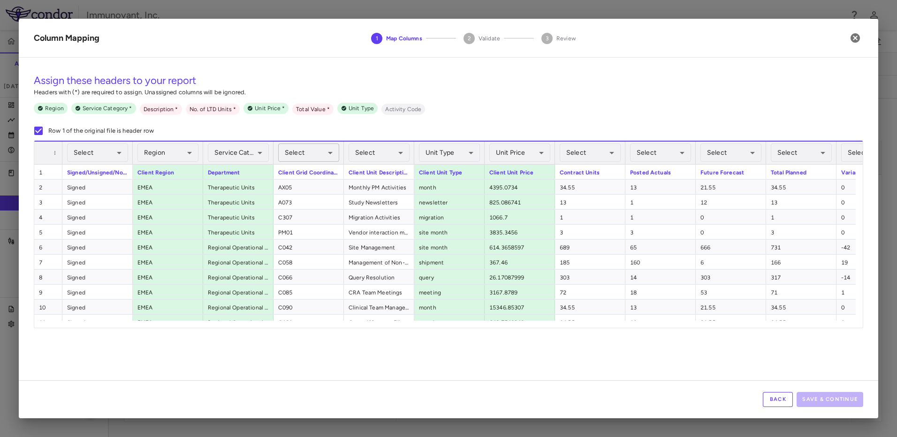
click at [331, 147] on body "Skip to sidebar Skip to main content Immunovant, Inc. 2351 Accruals Forecasting…" at bounding box center [448, 218] width 897 height 437
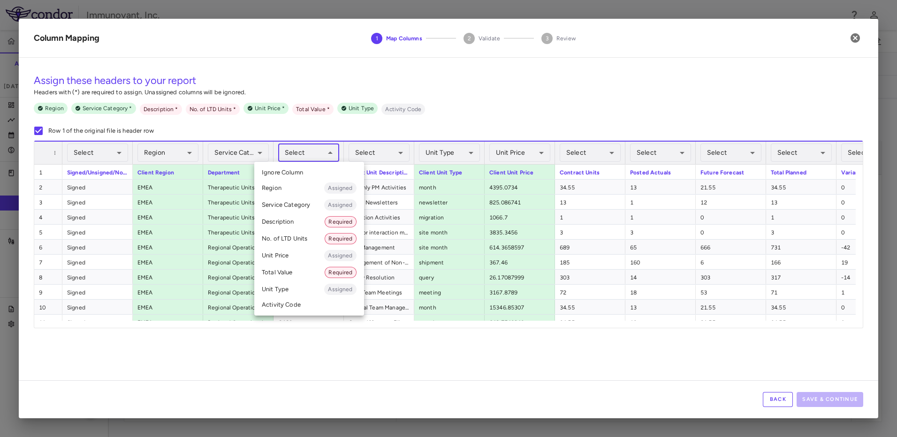
click at [287, 306] on li "Activity Code" at bounding box center [309, 305] width 110 height 14
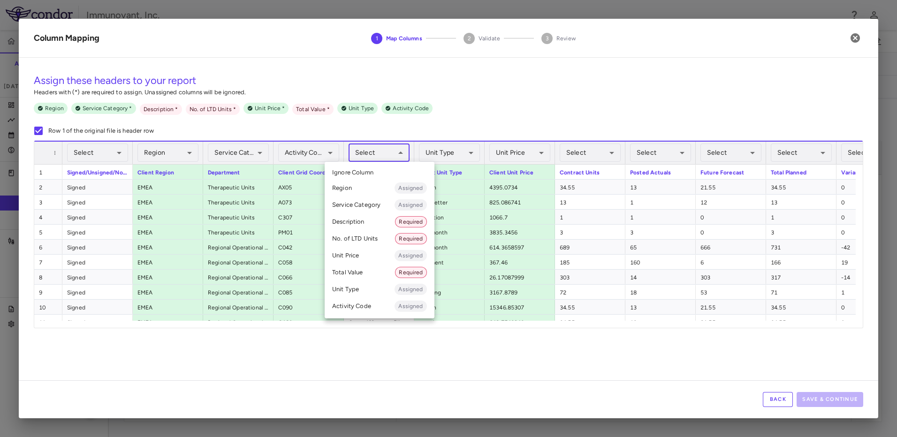
click at [387, 157] on body "Skip to sidebar Skip to main content Immunovant, Inc. 2351 Accruals Forecasting…" at bounding box center [448, 218] width 897 height 437
click at [376, 220] on li "Description Required" at bounding box center [380, 222] width 110 height 17
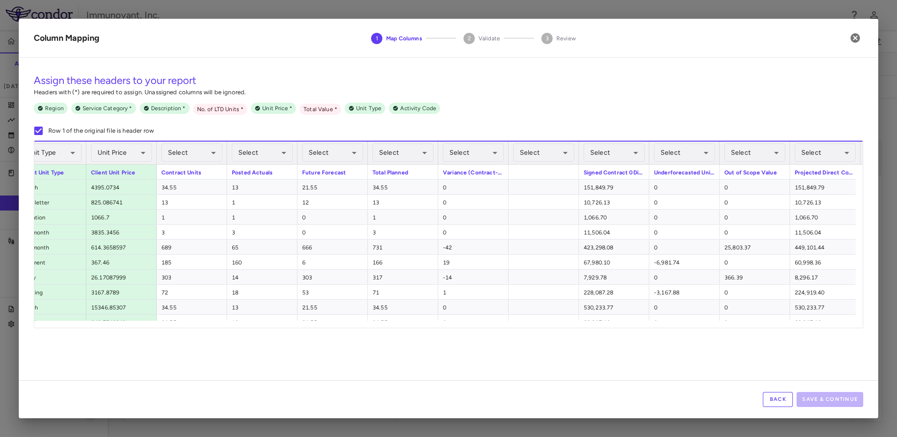
scroll to position [0, 408]
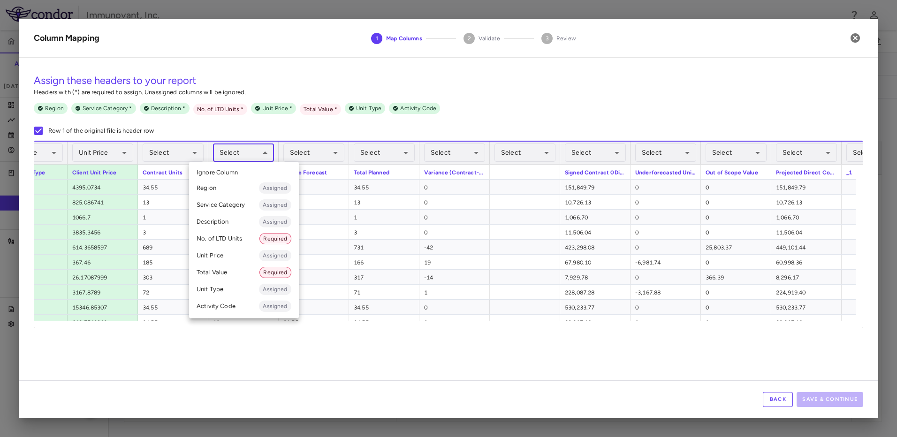
click at [247, 152] on body "Skip to sidebar Skip to main content Immunovant, Inc. 2351 Accruals Forecasting…" at bounding box center [448, 218] width 897 height 437
click at [235, 245] on li "No. of LTD Units Required" at bounding box center [244, 238] width 110 height 17
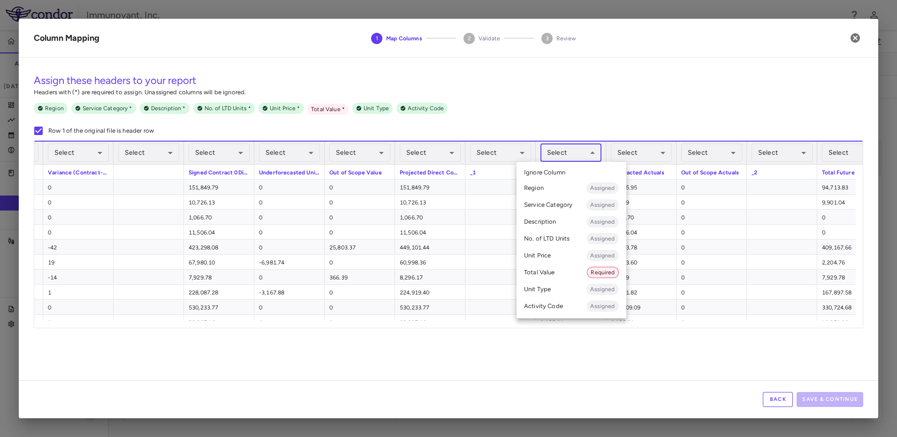
click at [569, 153] on body "Skip to sidebar Skip to main content Immunovant, Inc. 2351 Accruals Forecasting…" at bounding box center [448, 218] width 897 height 437
click at [546, 271] on li "Total Value Required" at bounding box center [572, 272] width 110 height 17
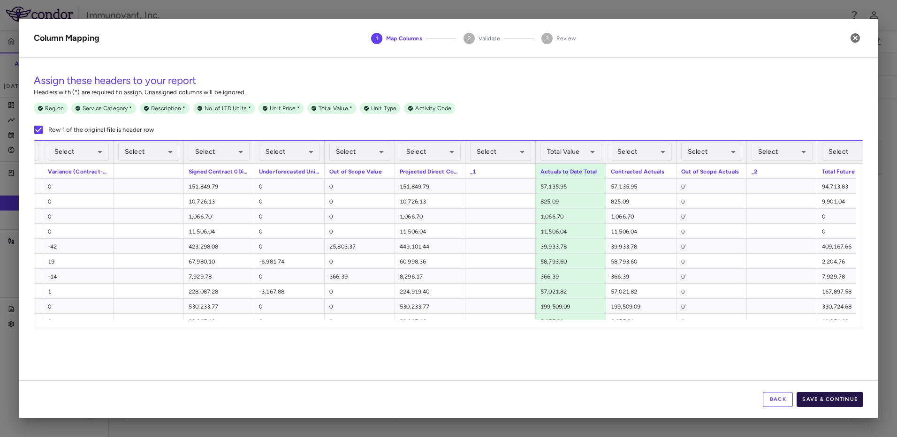
click at [824, 397] on button "Save & Continue" at bounding box center [830, 399] width 67 height 15
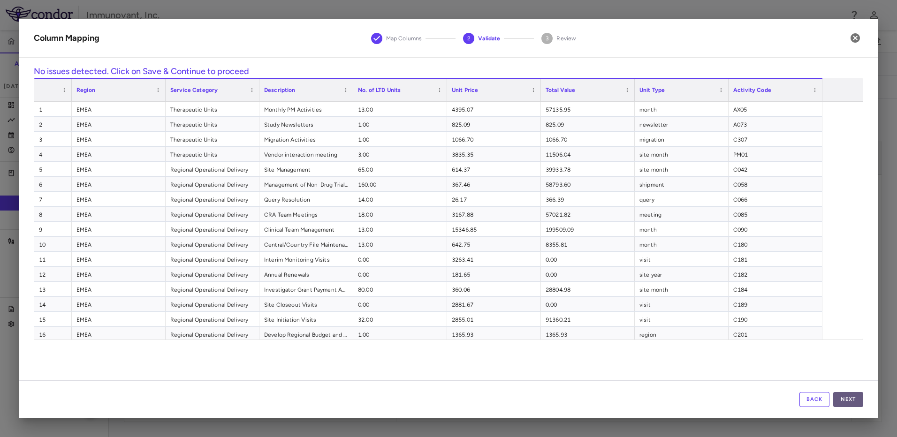
click at [841, 400] on button "Next" at bounding box center [848, 399] width 30 height 15
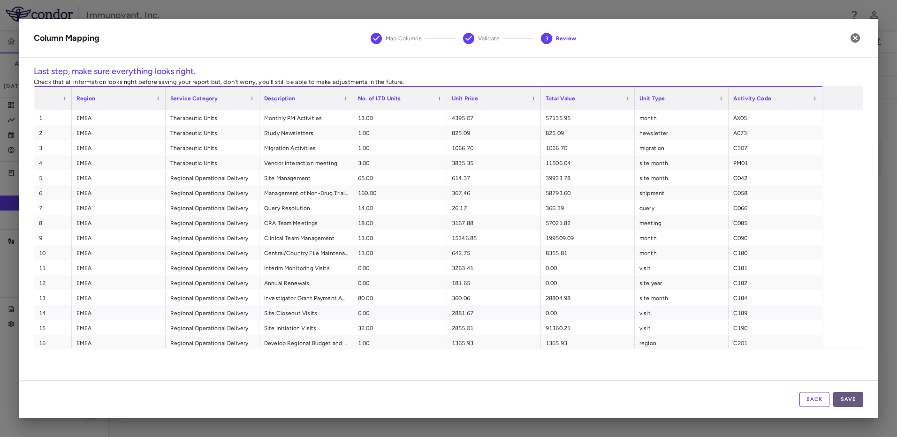
click at [847, 402] on button "Save" at bounding box center [848, 399] width 30 height 15
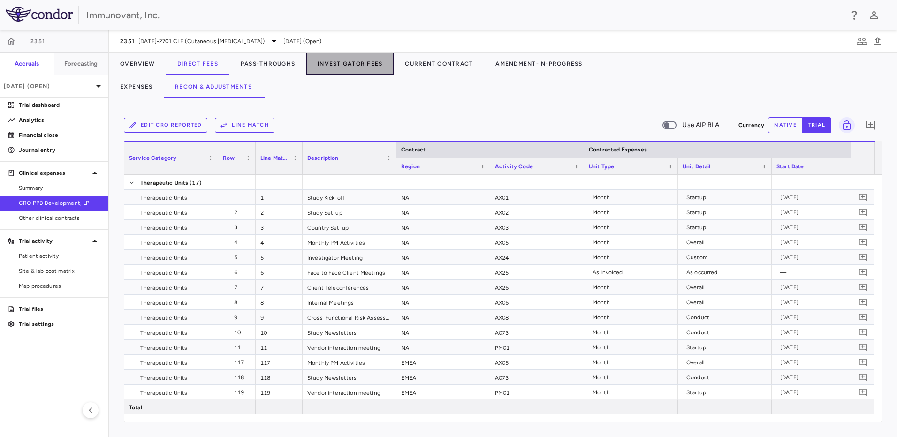
click at [341, 64] on button "Investigator Fees" at bounding box center [349, 64] width 87 height 23
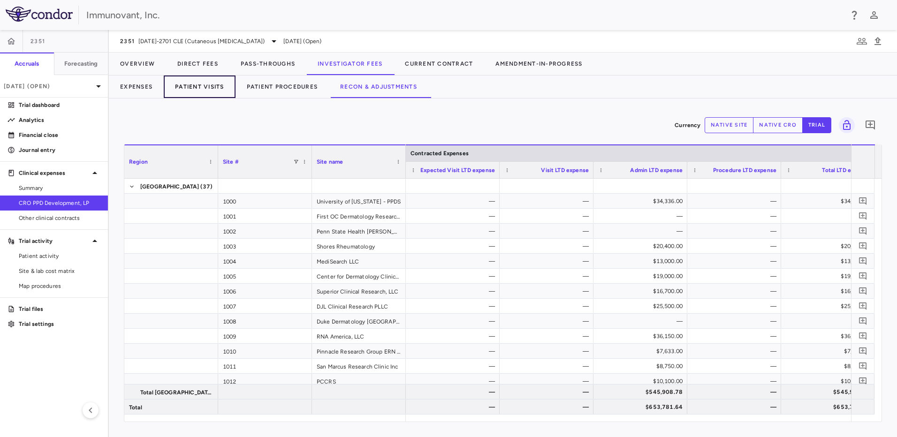
click at [190, 90] on button "Patient Visits" at bounding box center [200, 87] width 72 height 23
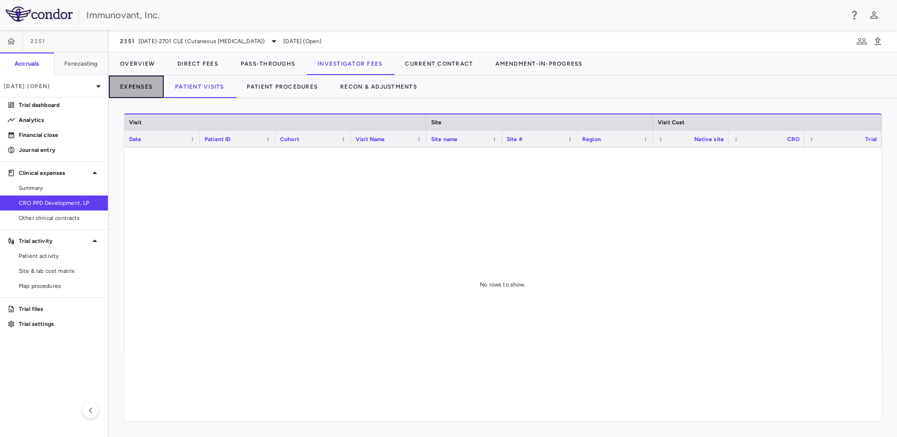
click at [134, 89] on button "Expenses" at bounding box center [136, 87] width 55 height 23
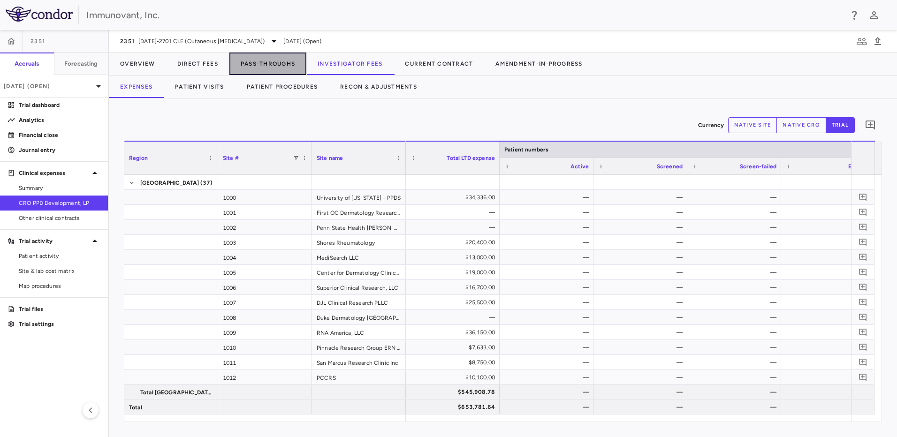
click at [273, 67] on button "Pass-Throughs" at bounding box center [267, 64] width 77 height 23
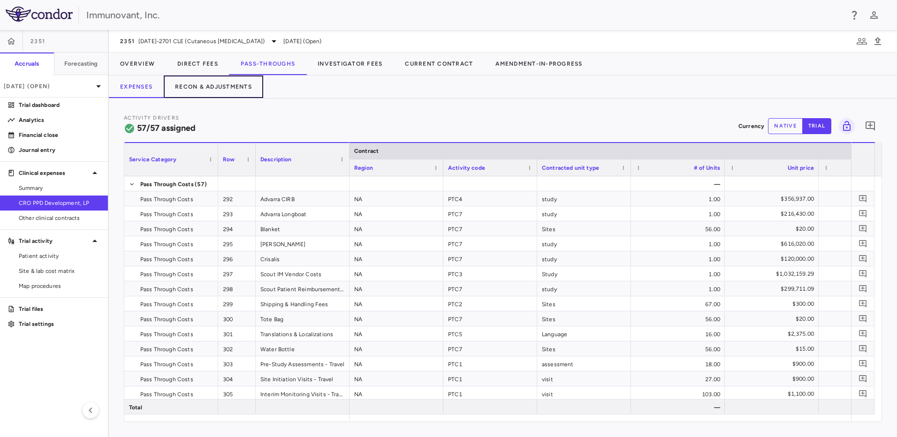
click at [207, 85] on button "Recon & Adjustments" at bounding box center [213, 87] width 99 height 23
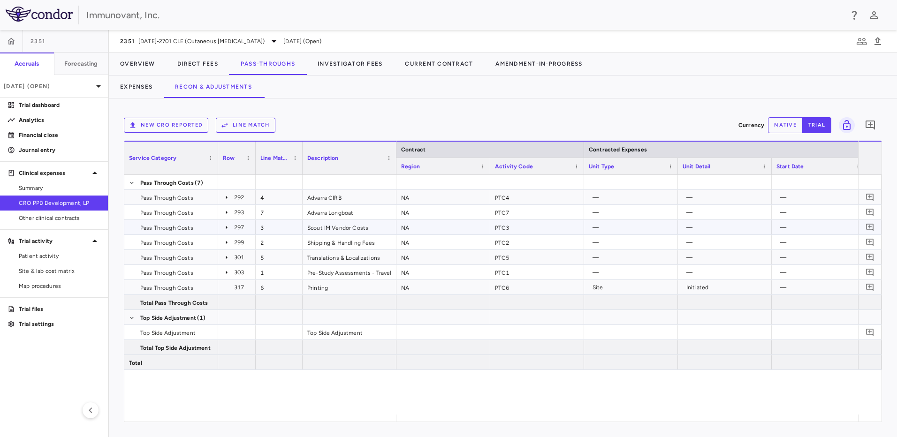
click at [228, 229] on icon at bounding box center [227, 228] width 8 height 8
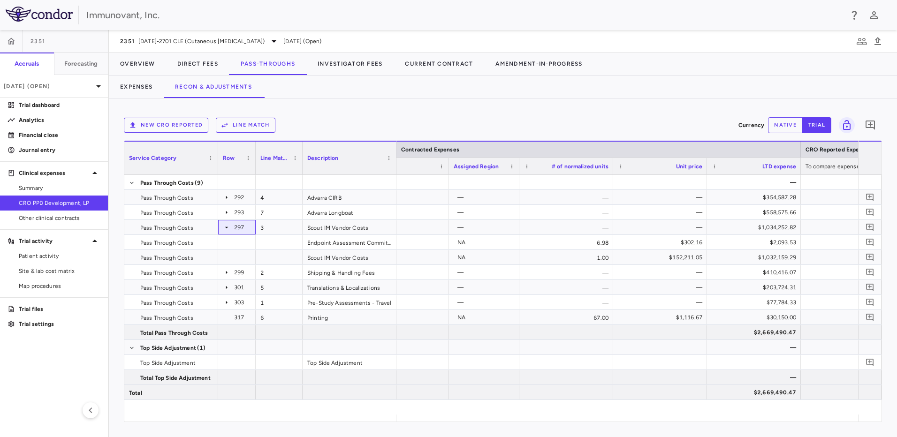
scroll to position [0, 596]
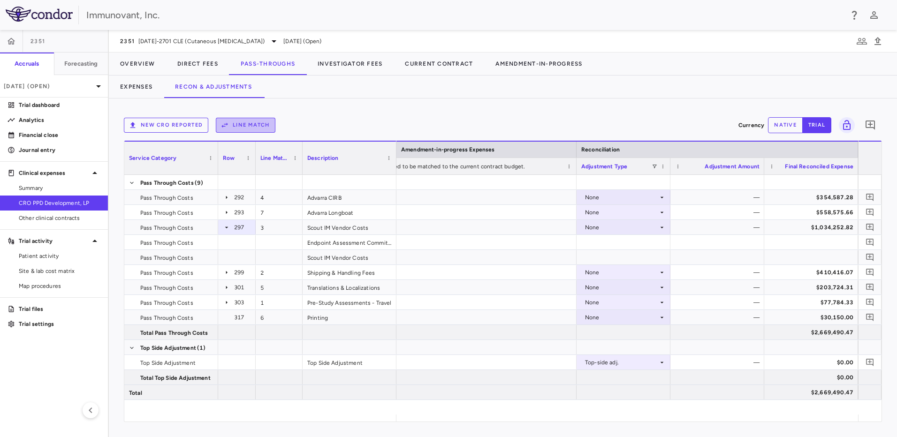
click at [267, 126] on button "Line Match" at bounding box center [246, 125] width 60 height 15
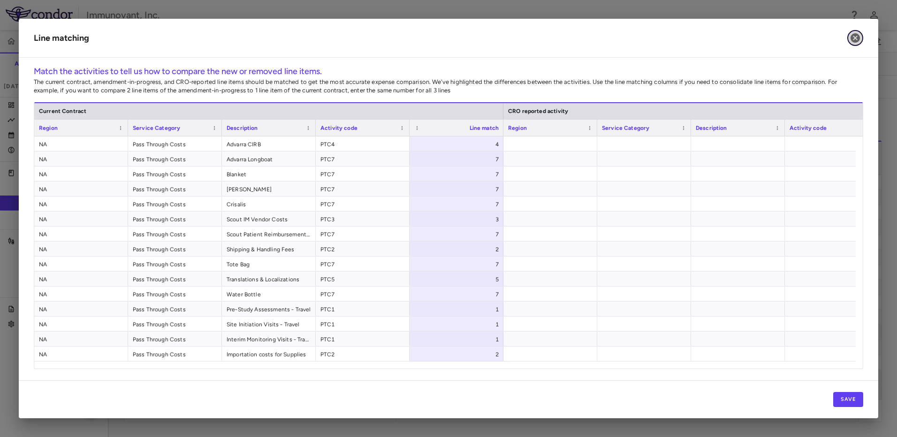
click at [854, 40] on icon "button" at bounding box center [855, 37] width 9 height 9
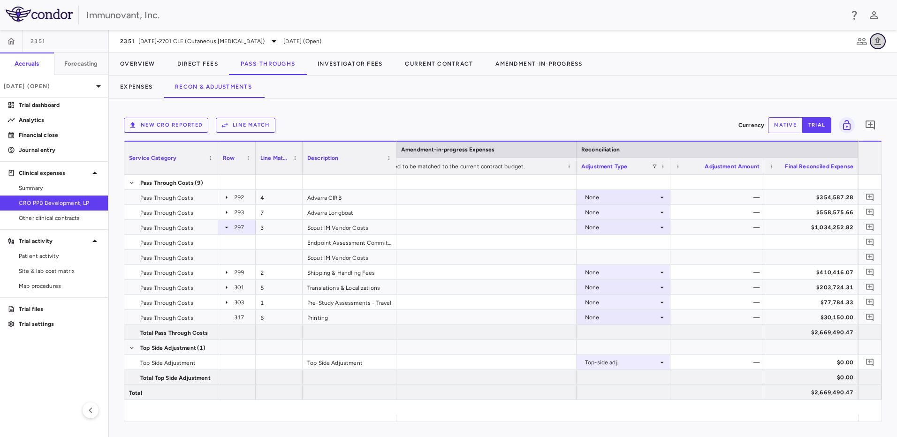
click at [877, 42] on icon "button" at bounding box center [878, 41] width 7 height 8
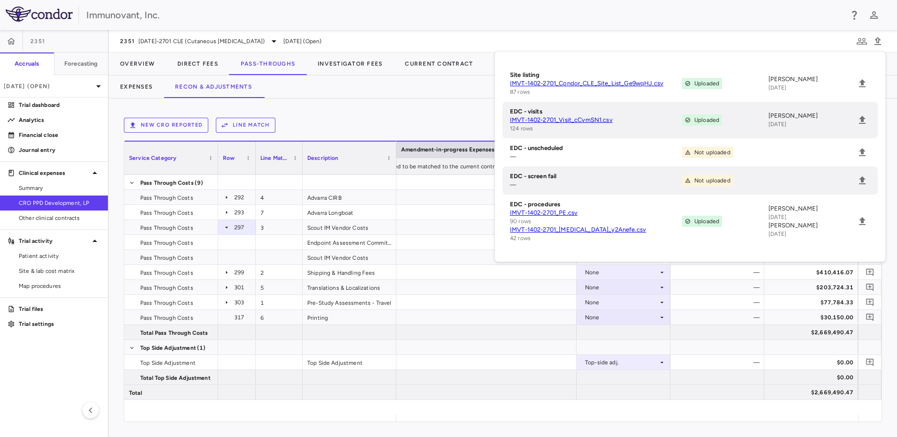
click at [824, 31] on div "2351 1402-2701 CLE (Cutaneous Lupus Erythematosus) Aug 2025 (Open)" at bounding box center [503, 41] width 788 height 23
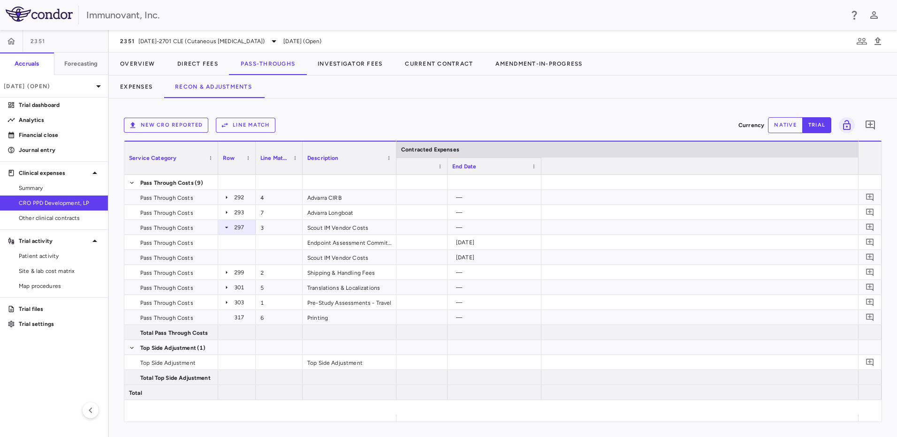
scroll to position [0, 0]
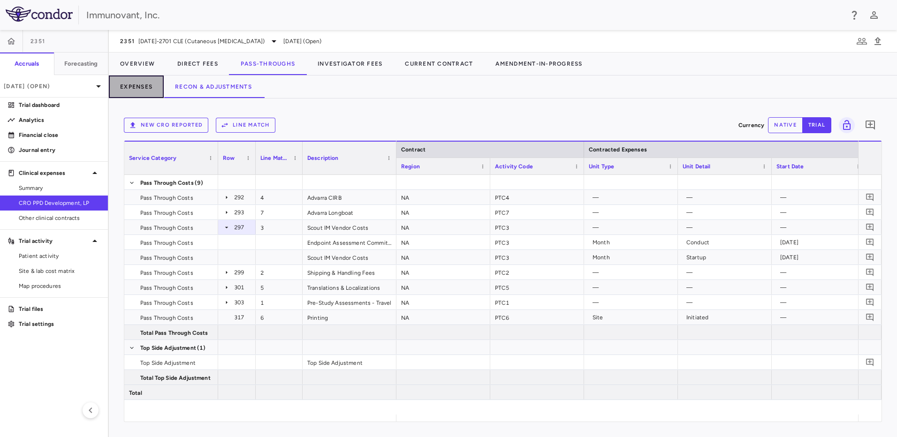
click at [152, 86] on button "Expenses" at bounding box center [136, 87] width 55 height 23
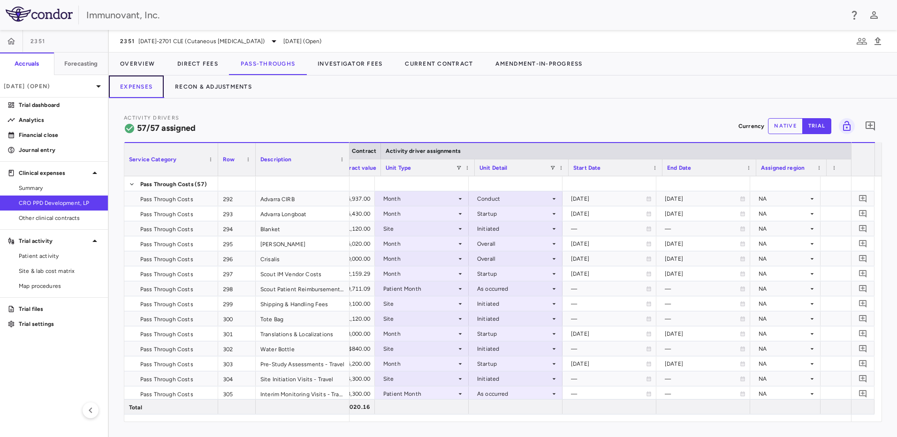
scroll to position [0, 532]
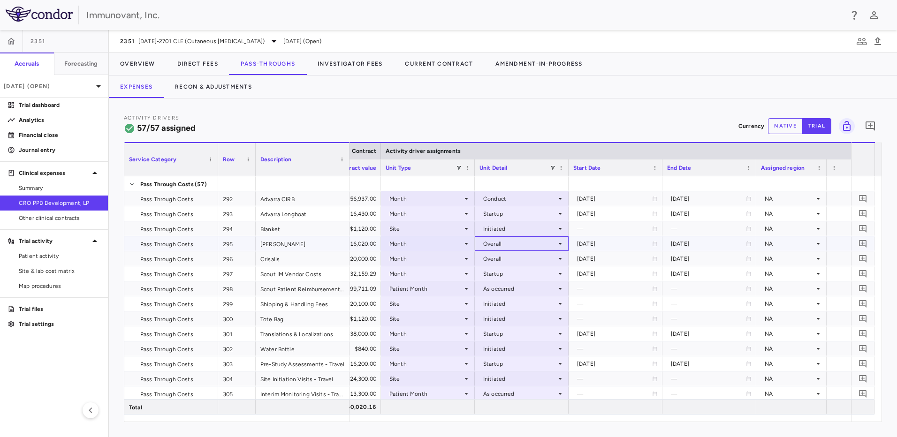
click at [562, 242] on icon at bounding box center [561, 244] width 8 height 8
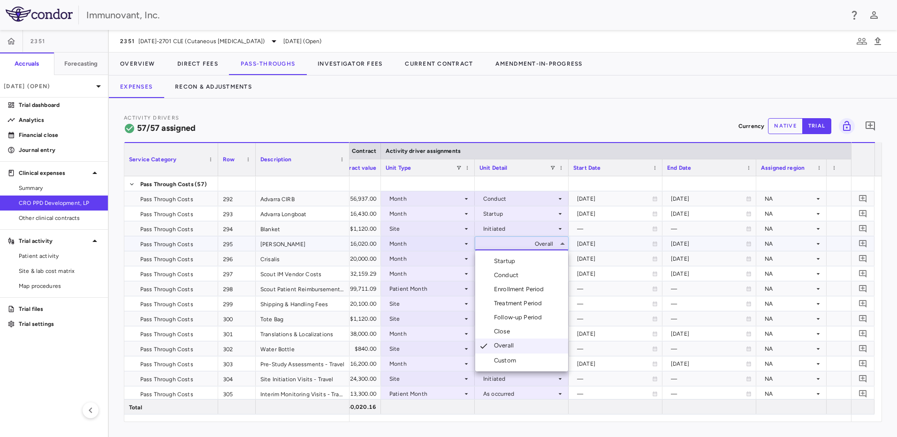
click at [480, 237] on div at bounding box center [448, 218] width 897 height 437
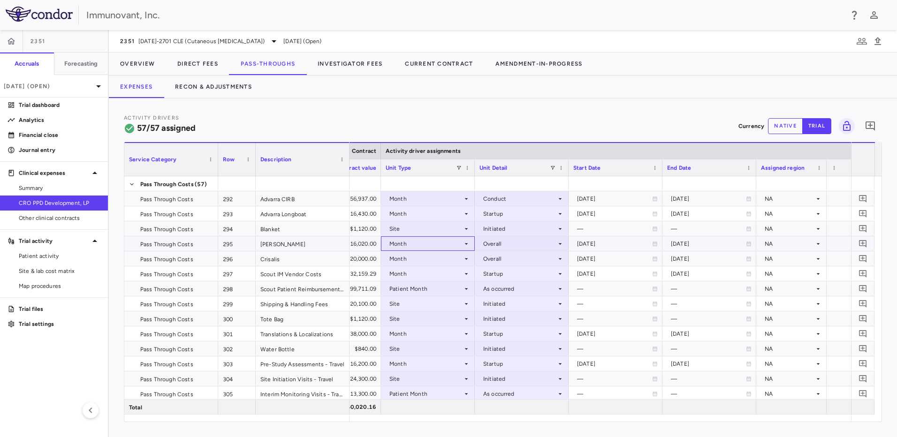
click at [445, 243] on div "Month" at bounding box center [425, 244] width 73 height 15
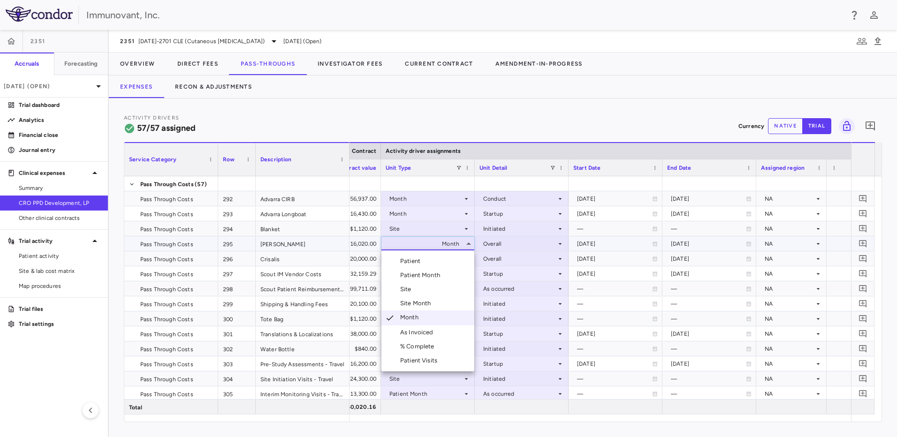
click at [420, 333] on div "As Invoiced" at bounding box center [418, 332] width 37 height 8
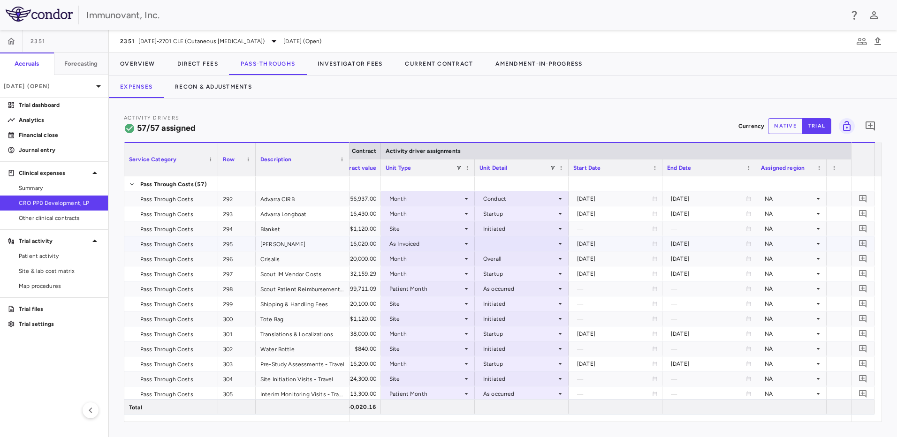
click at [500, 245] on div at bounding box center [522, 244] width 84 height 14
click at [434, 244] on div at bounding box center [448, 218] width 897 height 437
click at [434, 244] on div "As Invoiced" at bounding box center [425, 244] width 73 height 15
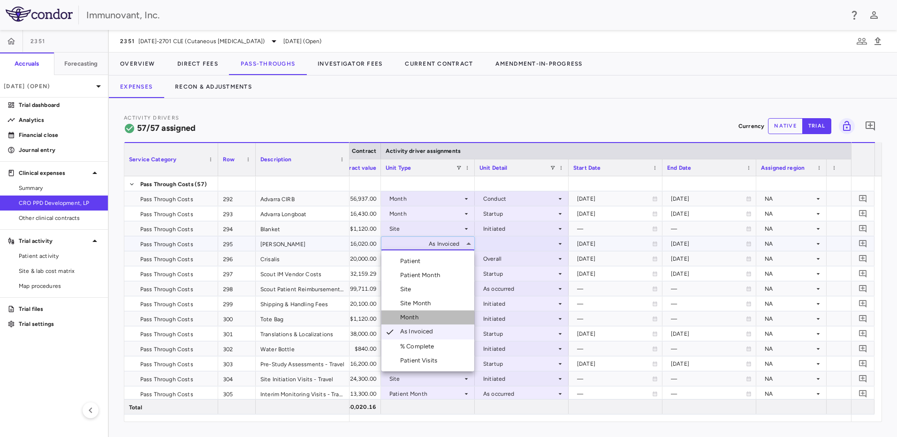
click at [434, 321] on li "Month" at bounding box center [428, 318] width 93 height 14
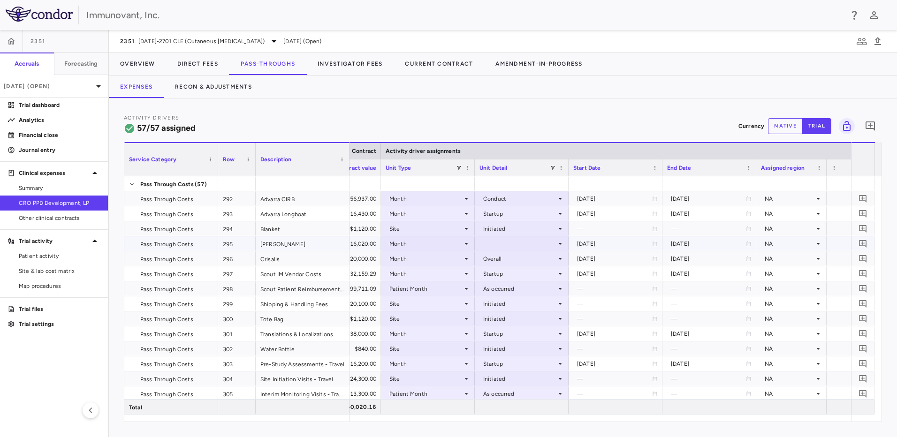
click at [520, 242] on div at bounding box center [522, 244] width 84 height 14
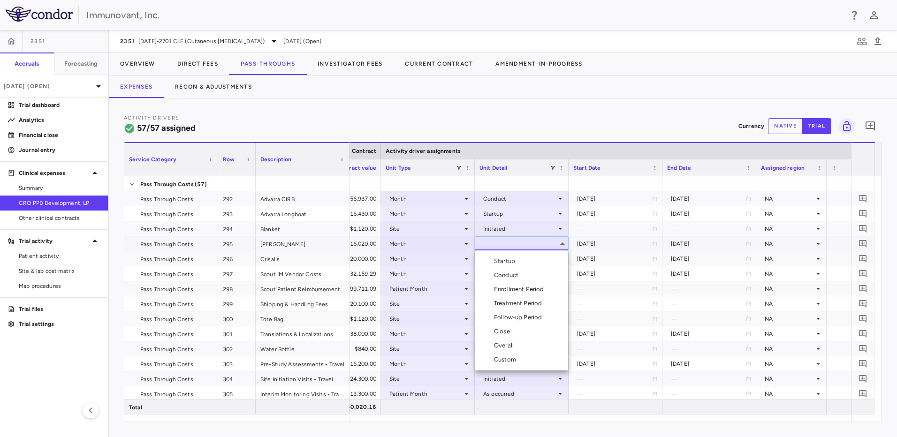
click at [527, 346] on li "Overall" at bounding box center [521, 346] width 93 height 14
